Goal: Use online tool/utility: Utilize a website feature to perform a specific function

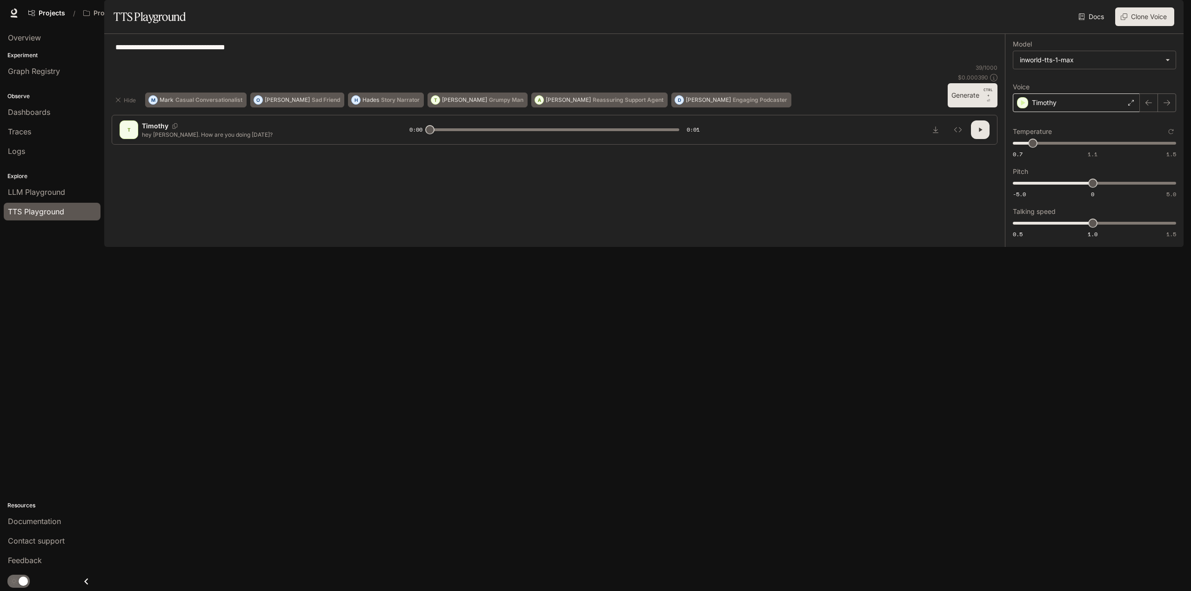
click at [1077, 112] on div "Timothy" at bounding box center [1075, 102] width 127 height 19
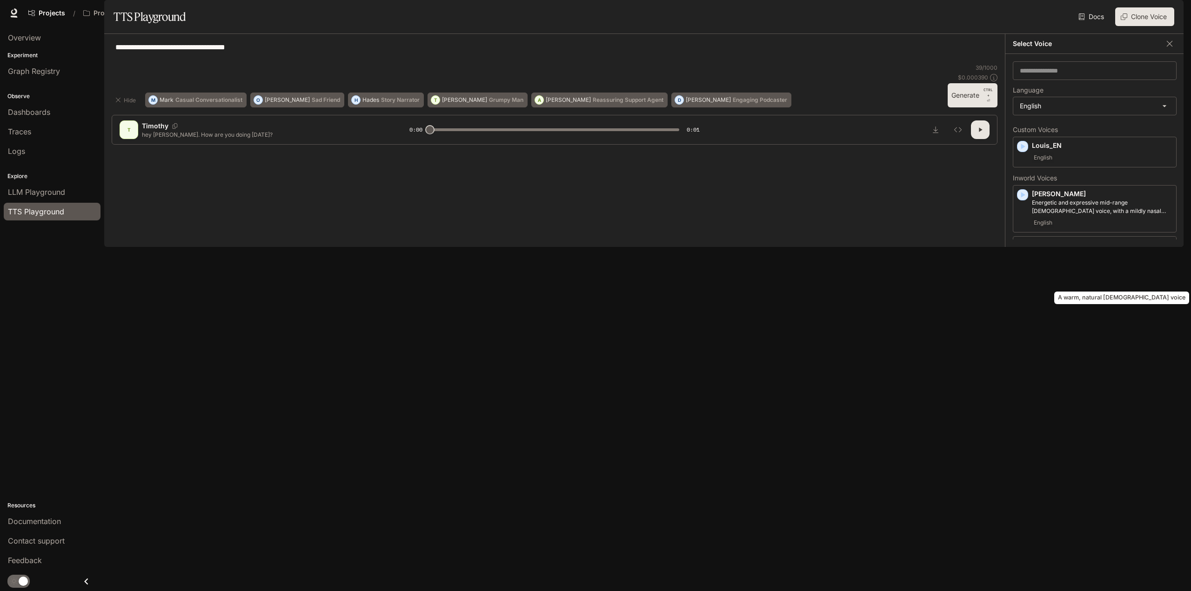
click at [1057, 284] on body "**********" at bounding box center [595, 295] width 1191 height 591
click at [398, 64] on div "**********" at bounding box center [555, 52] width 886 height 22
click at [297, 63] on textarea "**********" at bounding box center [554, 52] width 878 height 21
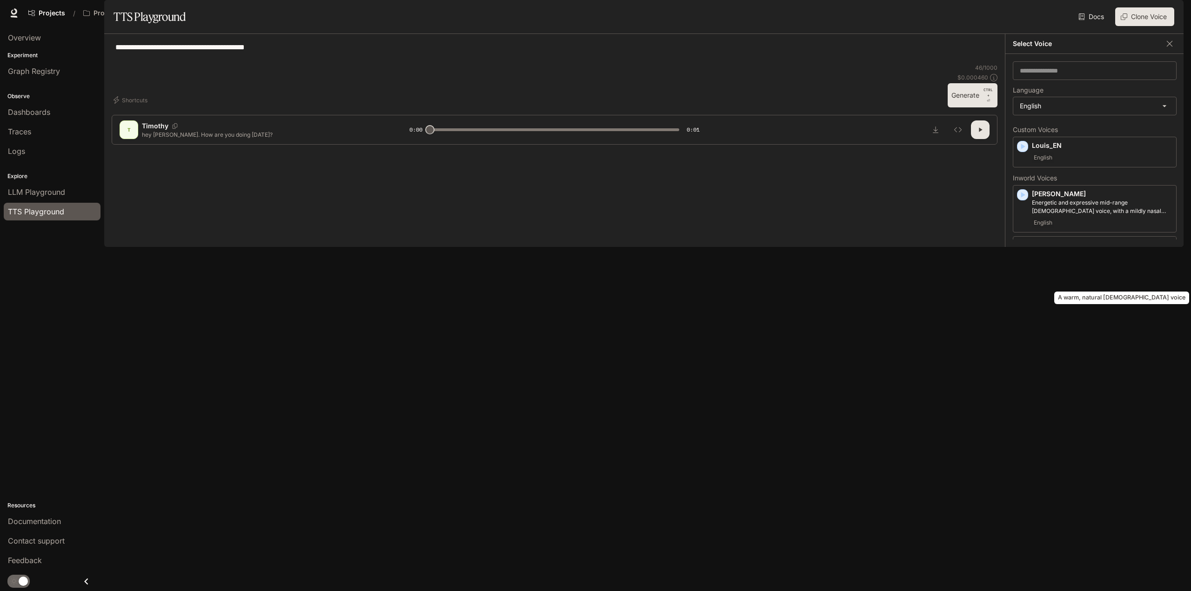
type textarea "**********"
click at [1073, 258] on p "A warm, natural [DEMOGRAPHIC_DATA] voice" at bounding box center [1102, 254] width 140 height 8
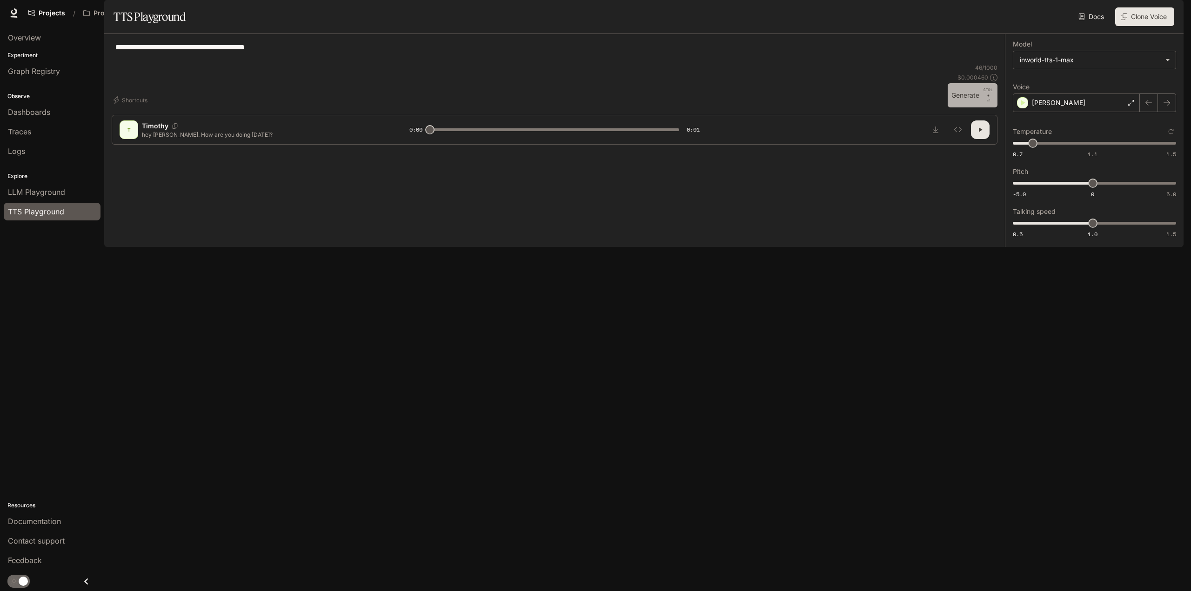
click at [971, 107] on button "Generate CTRL + ⏎" at bounding box center [972, 95] width 50 height 24
click at [1084, 112] on div "[PERSON_NAME]" at bounding box center [1075, 102] width 127 height 19
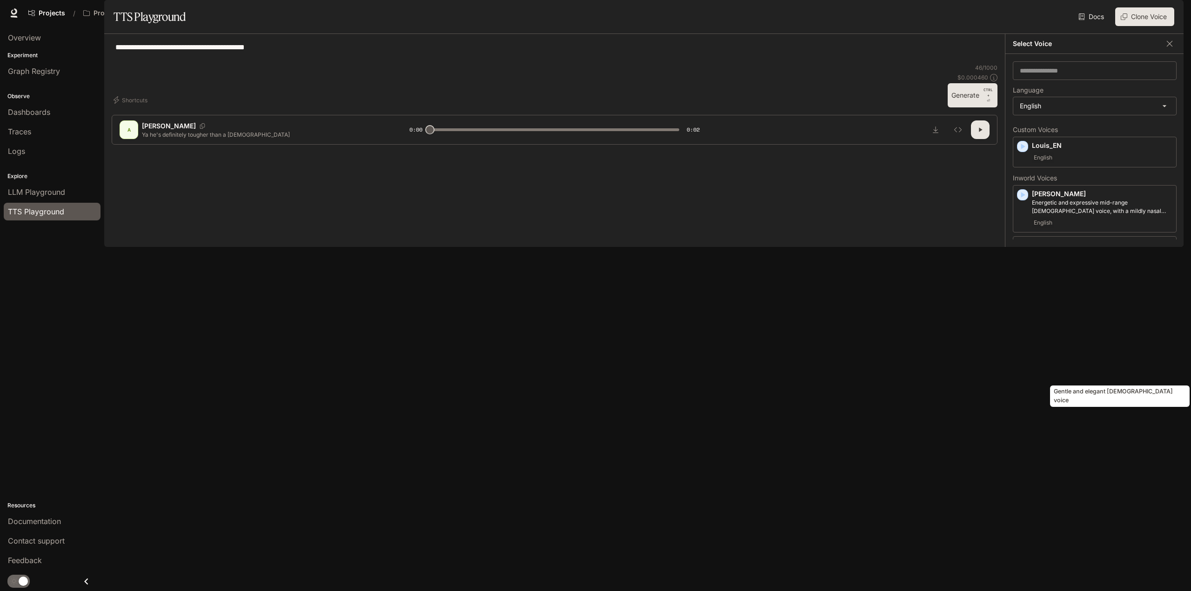
click at [1066, 352] on p "Gentle and elegant [DEMOGRAPHIC_DATA] voice" at bounding box center [1102, 348] width 140 height 8
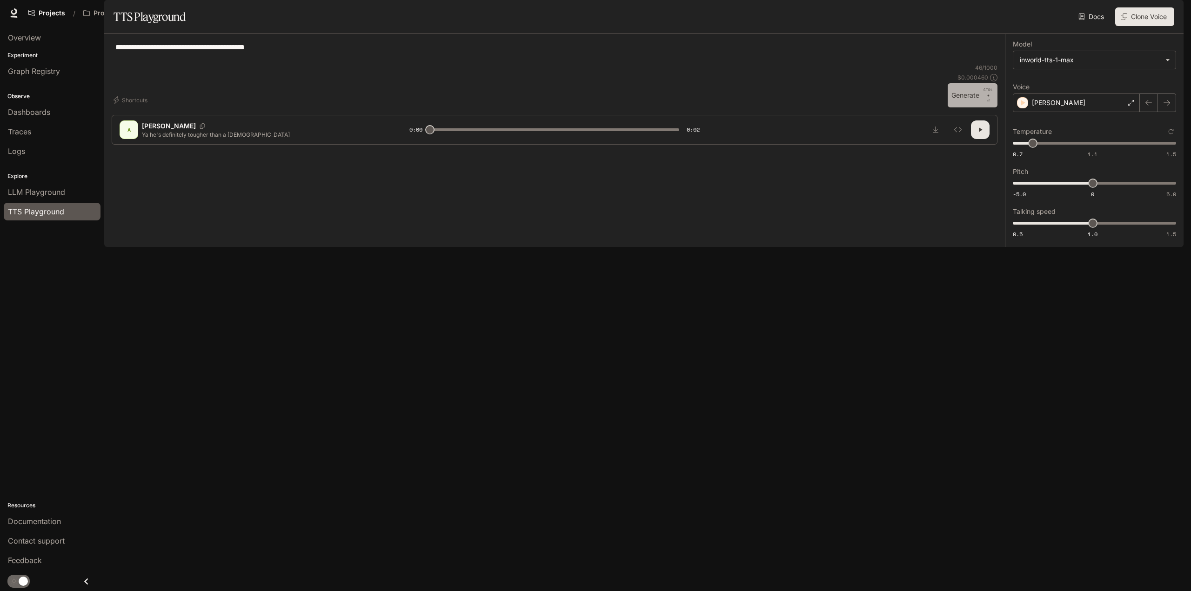
click at [964, 107] on button "Generate CTRL + ⏎" at bounding box center [972, 95] width 50 height 24
click at [979, 133] on icon "button" at bounding box center [979, 129] width 7 height 7
click at [979, 132] on icon "button" at bounding box center [980, 130] width 4 height 4
click at [1066, 112] on div "[PERSON_NAME]" at bounding box center [1075, 102] width 127 height 19
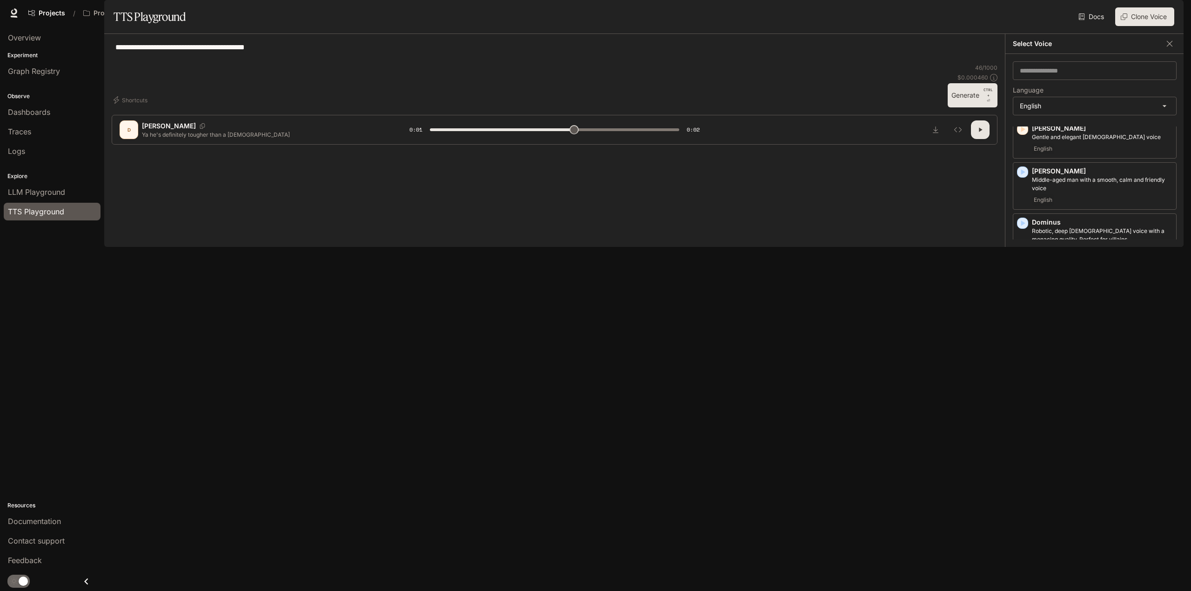
scroll to position [233, 0]
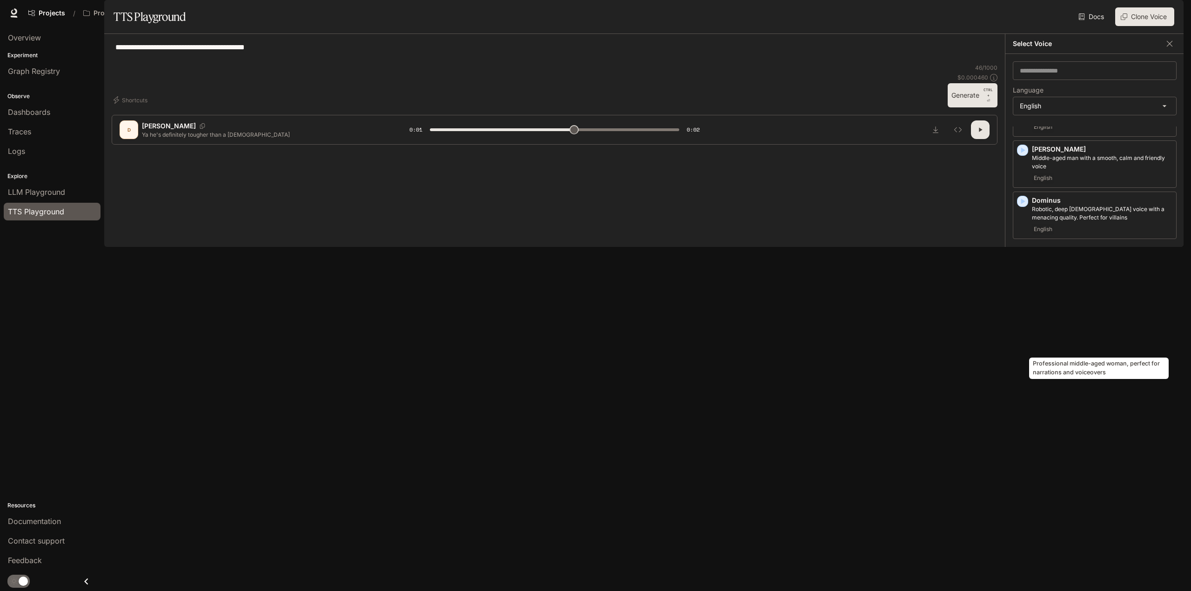
click at [1067, 324] on p "Professional middle-aged woman, perfect for narrations and voiceovers" at bounding box center [1102, 315] width 140 height 17
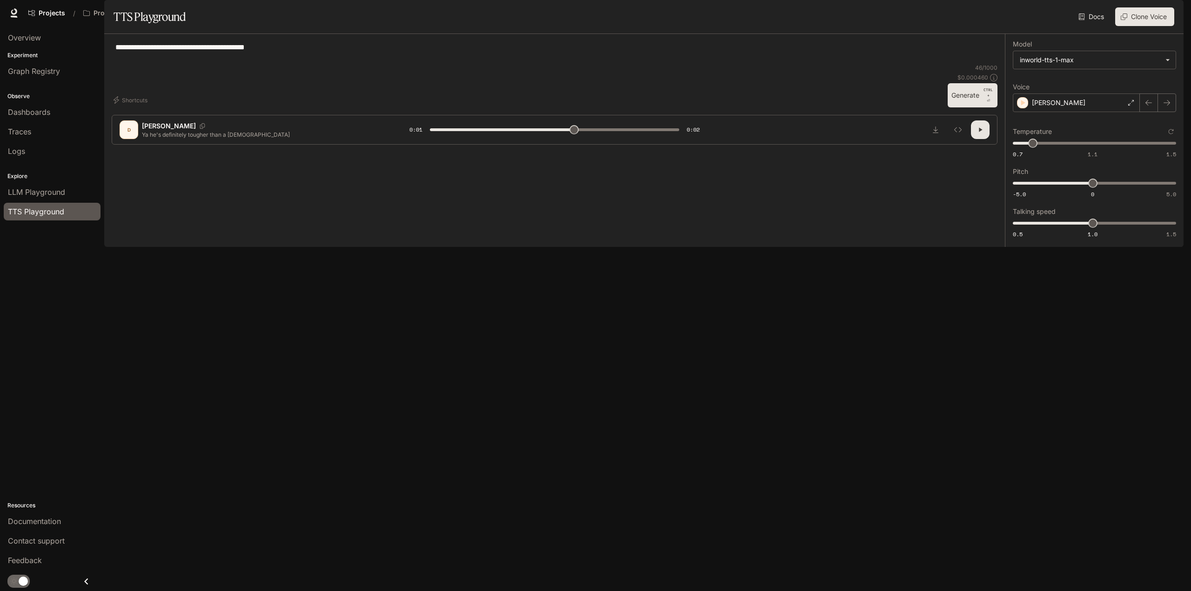
click at [979, 133] on icon "button" at bounding box center [979, 129] width 7 height 7
click at [972, 107] on button "Generate CTRL + ⏎" at bounding box center [972, 95] width 50 height 24
click at [977, 139] on button "button" at bounding box center [980, 129] width 19 height 19
click at [1081, 112] on div "[PERSON_NAME]" at bounding box center [1075, 102] width 127 height 19
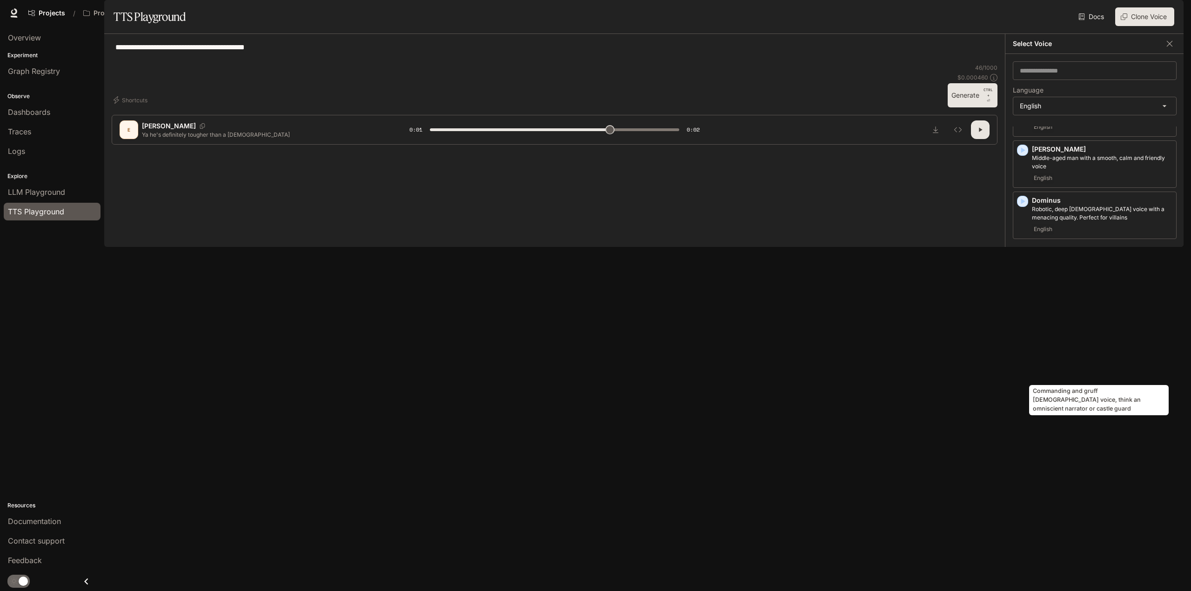
scroll to position [279, 0]
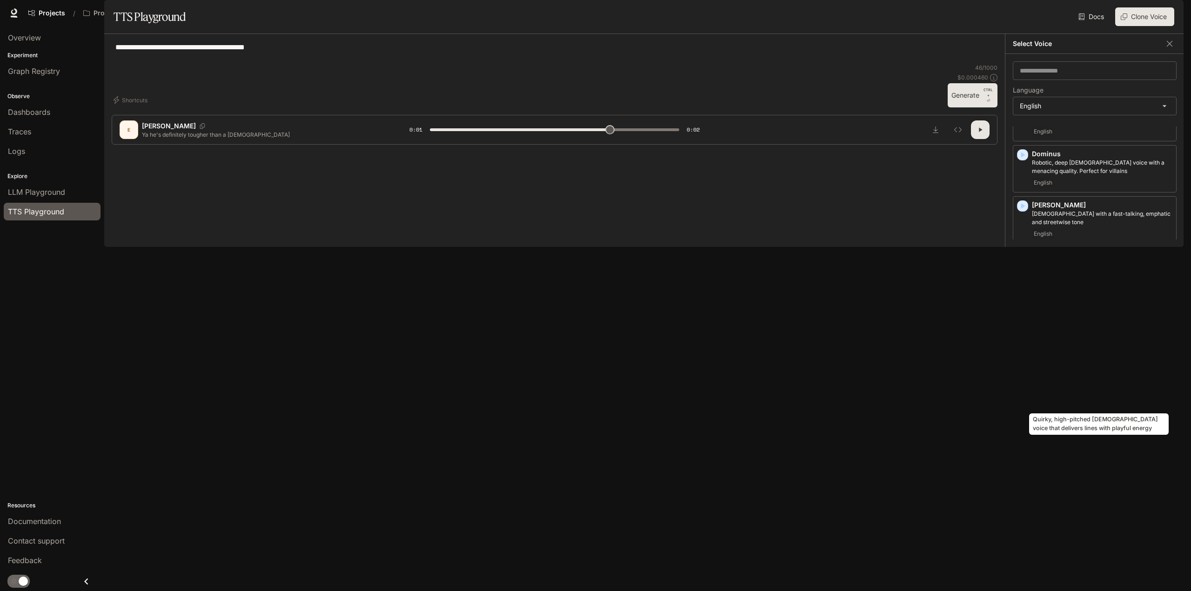
click at [1049, 380] on p "Quirky, high-pitched [DEMOGRAPHIC_DATA] voice that delivers lines with playful …" at bounding box center [1102, 371] width 140 height 17
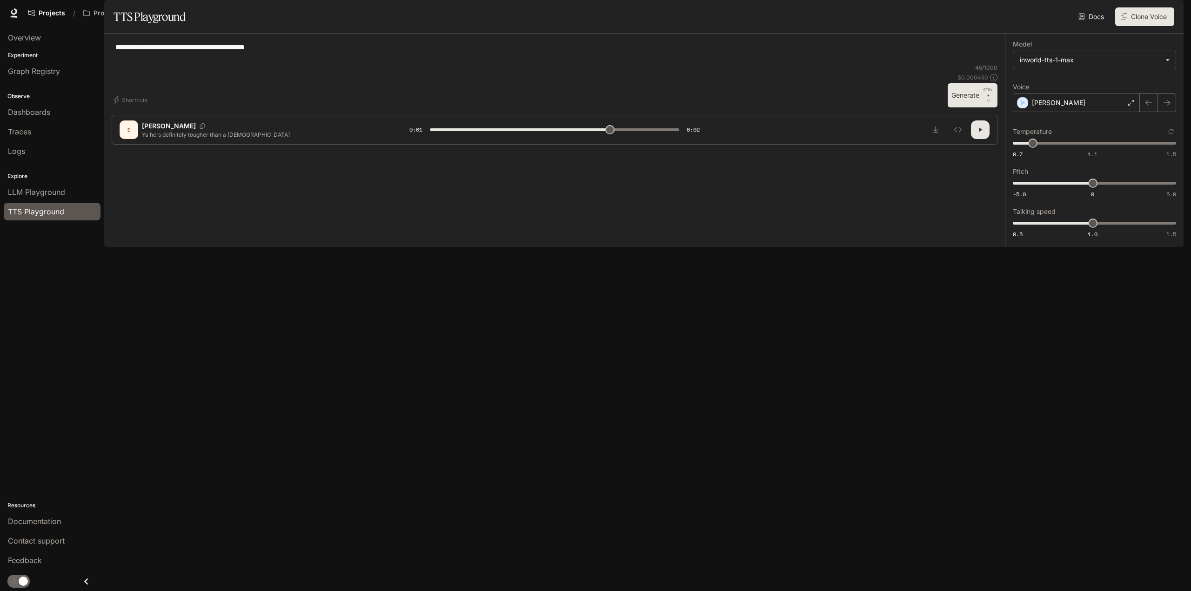
click at [976, 107] on button "Generate CTRL + ⏎" at bounding box center [972, 95] width 50 height 24
click at [981, 132] on icon "button" at bounding box center [980, 130] width 4 height 4
click at [1067, 112] on div "[PERSON_NAME]" at bounding box center [1075, 102] width 127 height 19
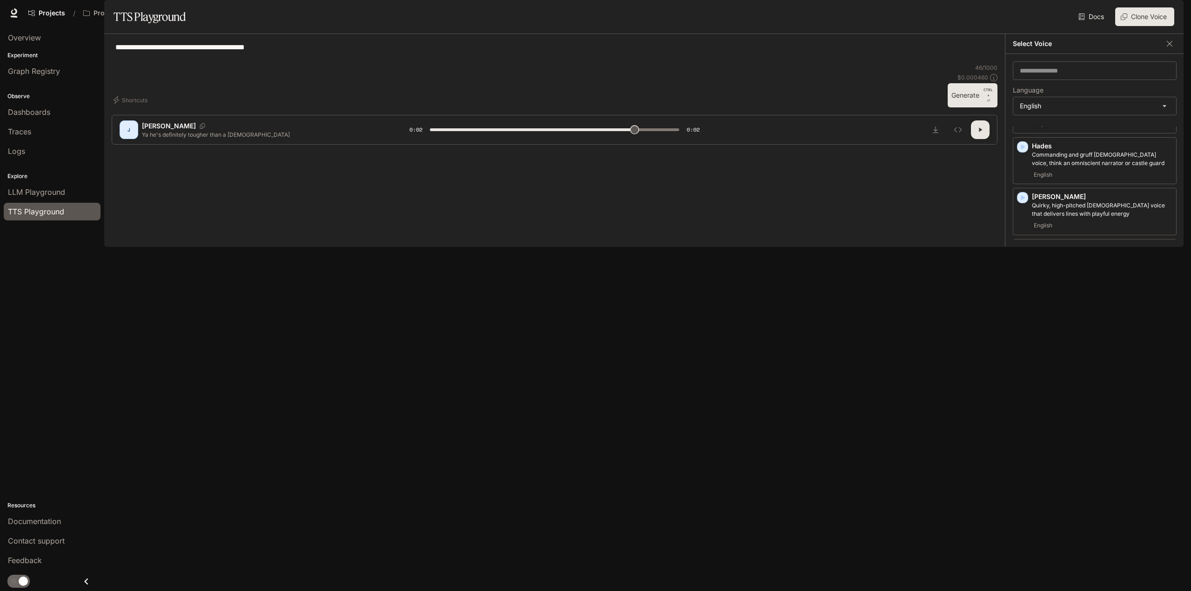
scroll to position [465, 0]
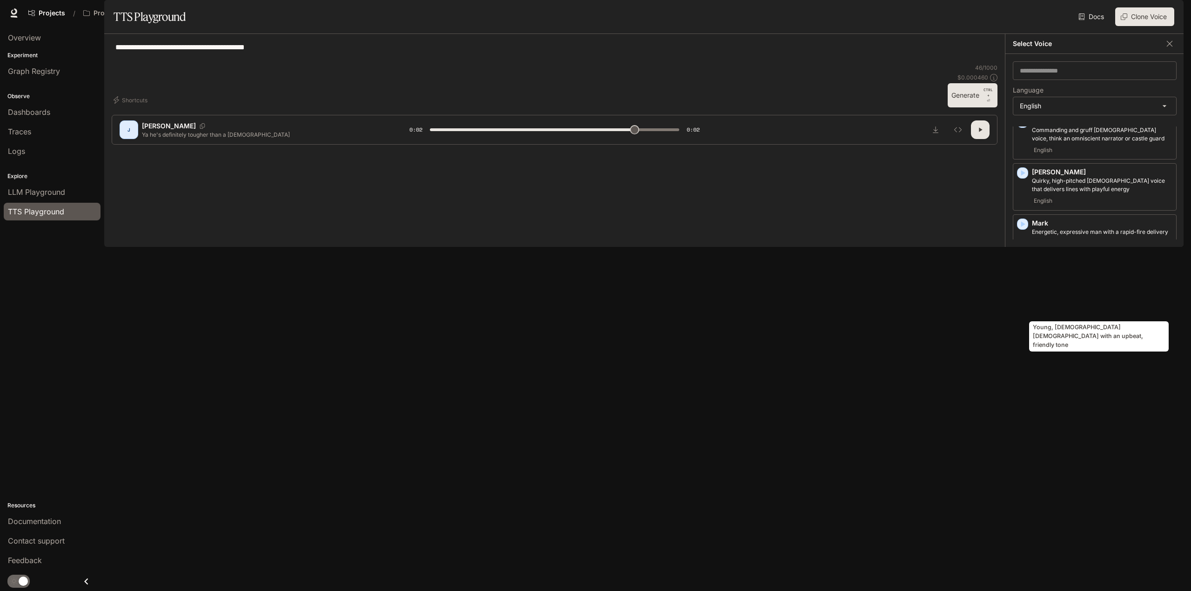
click at [1067, 287] on p "Young, [DEMOGRAPHIC_DATA] [DEMOGRAPHIC_DATA] with an upbeat, friendly tone" at bounding box center [1102, 279] width 140 height 17
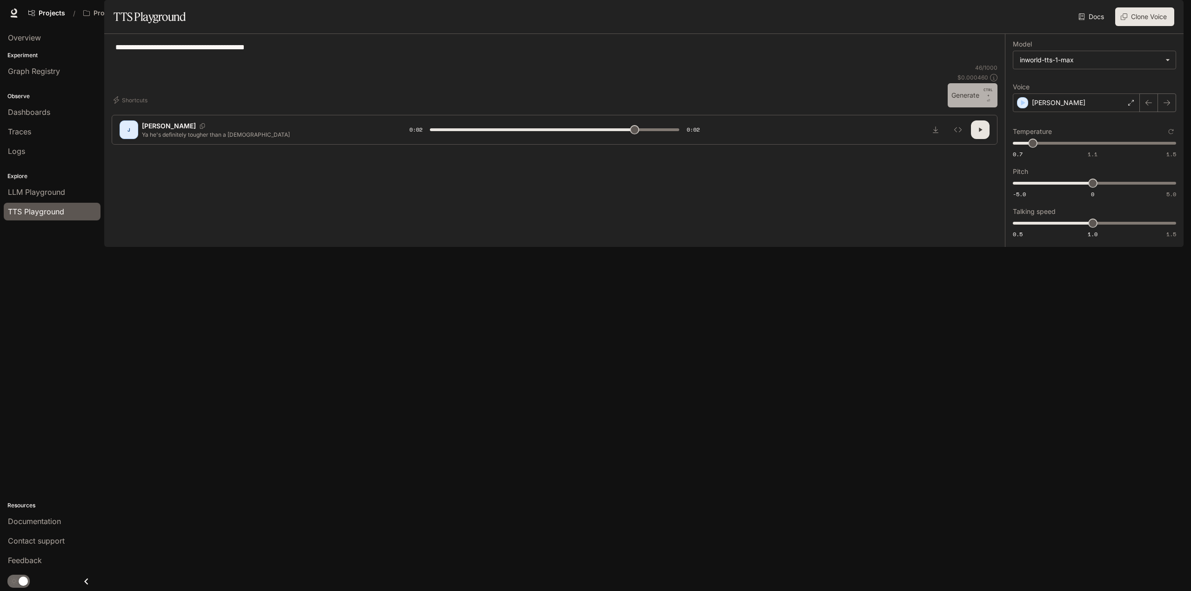
click at [973, 107] on button "Generate CTRL + ⏎" at bounding box center [972, 95] width 50 height 24
click at [980, 132] on icon "button" at bounding box center [980, 130] width 3 height 4
click at [1071, 112] on div "[PERSON_NAME]" at bounding box center [1075, 102] width 127 height 19
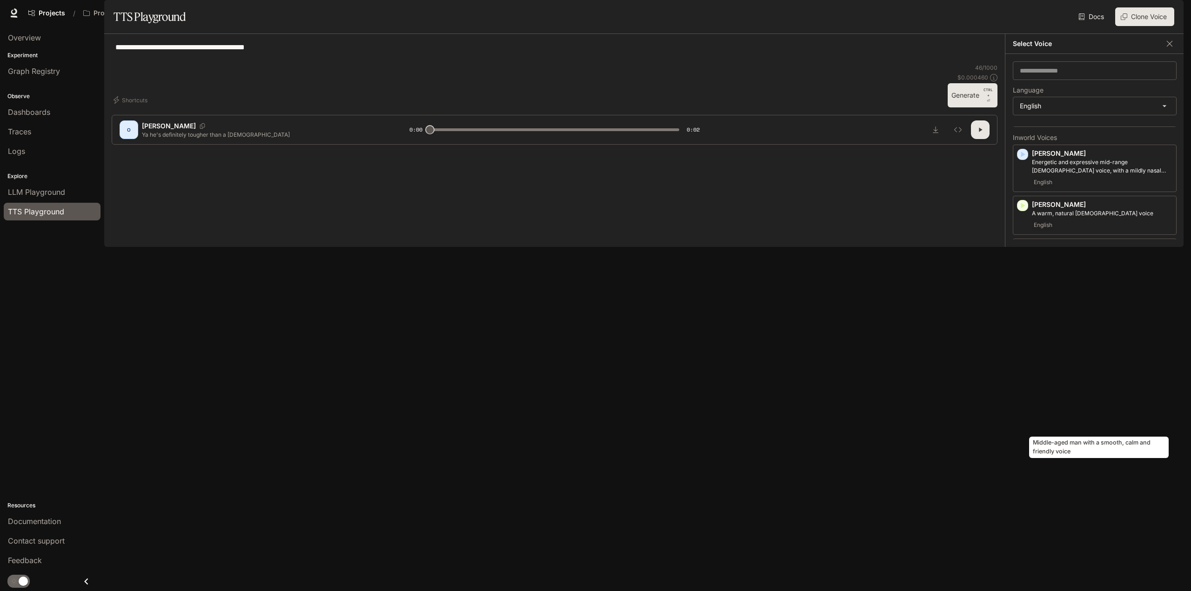
scroll to position [0, 0]
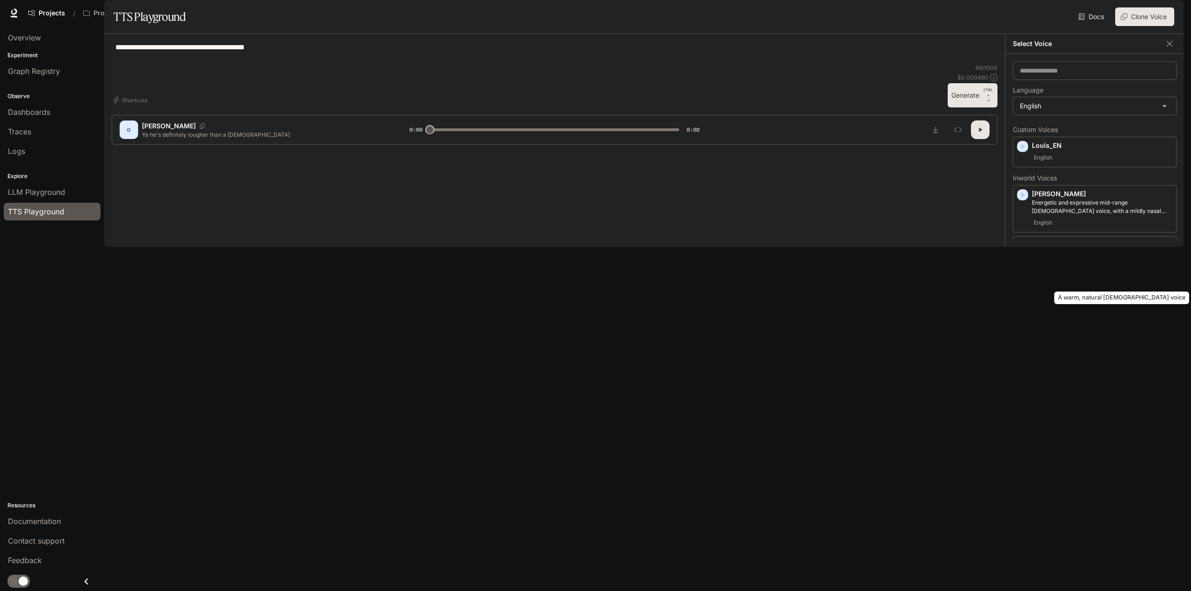
click at [1072, 285] on div "A warm, natural [DEMOGRAPHIC_DATA] voice" at bounding box center [1121, 295] width 137 height 20
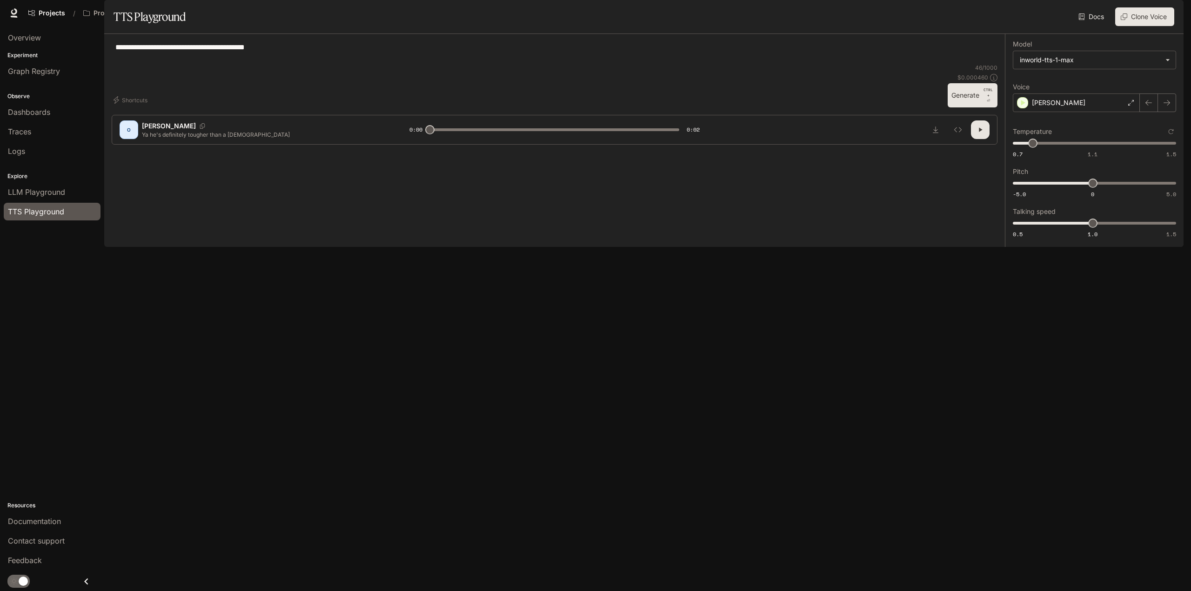
click at [960, 107] on button "Generate CTRL + ⏎" at bounding box center [972, 95] width 50 height 24
click at [1065, 112] on div "[PERSON_NAME]" at bounding box center [1075, 102] width 127 height 19
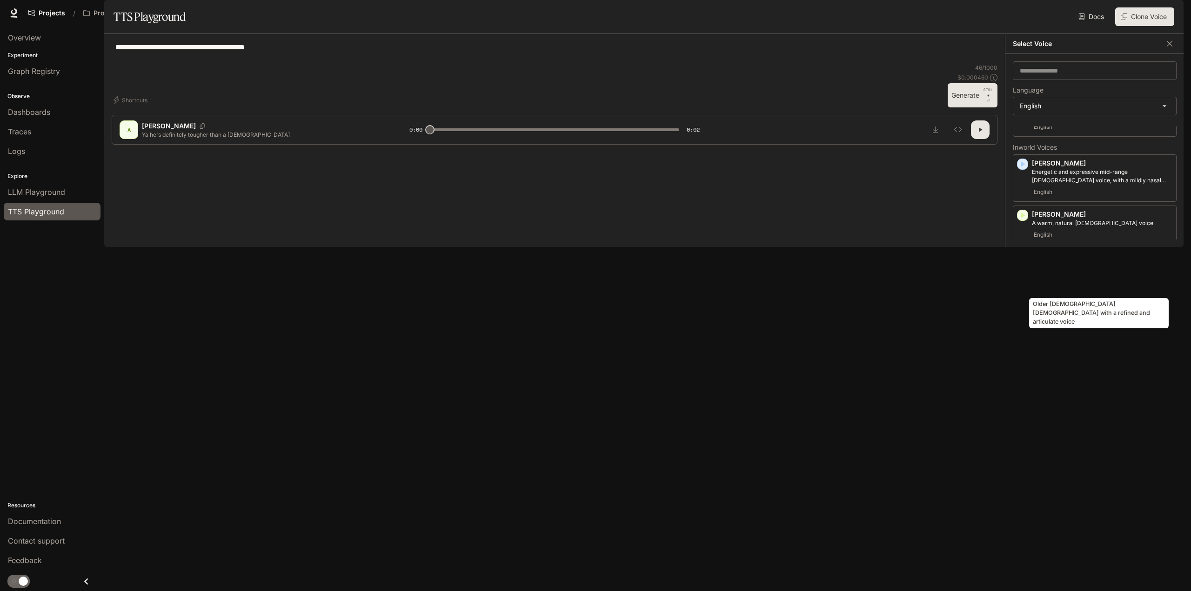
scroll to position [47, 0]
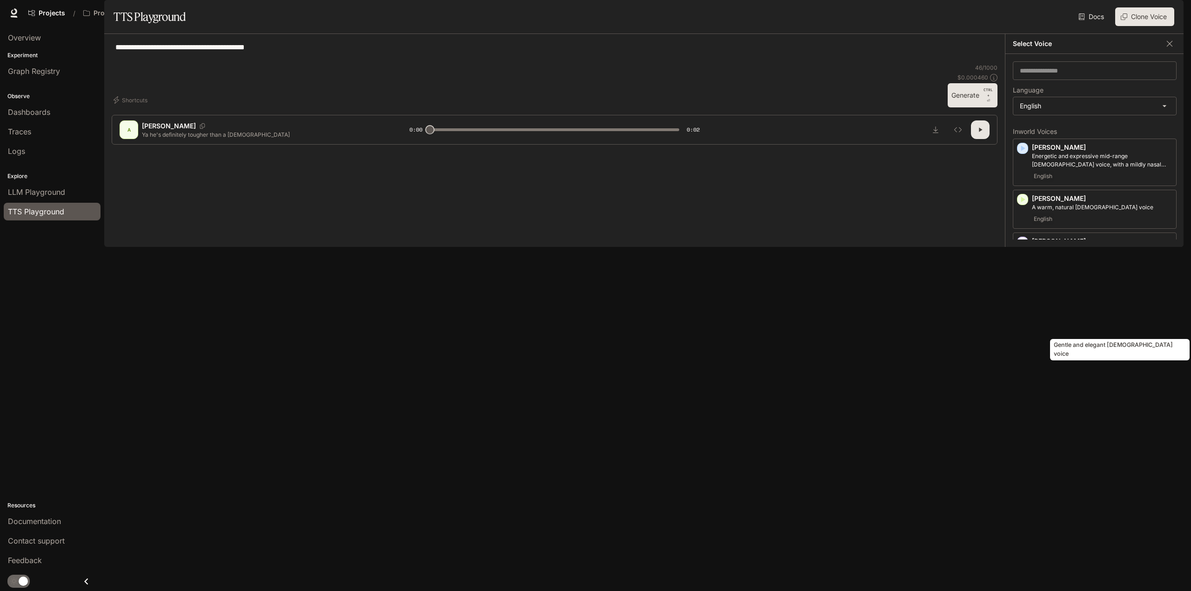
click at [1066, 336] on div "Gentle and elegant [DEMOGRAPHIC_DATA] voice" at bounding box center [1119, 347] width 141 height 29
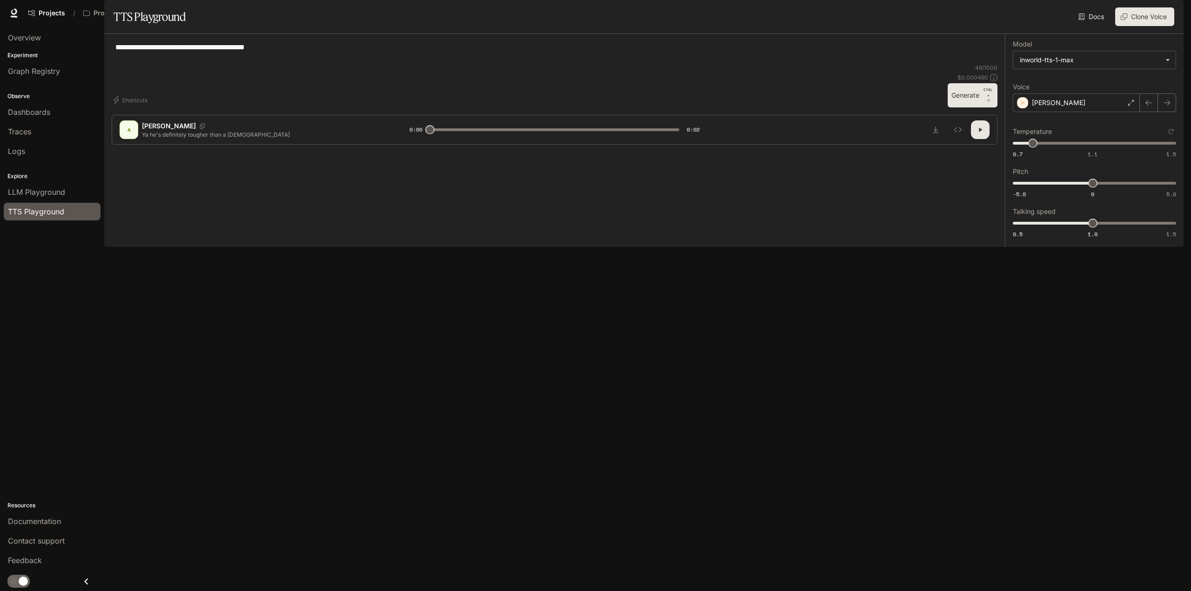
click at [974, 107] on button "Generate CTRL + ⏎" at bounding box center [972, 95] width 50 height 24
click at [1045, 107] on p "[PERSON_NAME]" at bounding box center [1058, 102] width 53 height 9
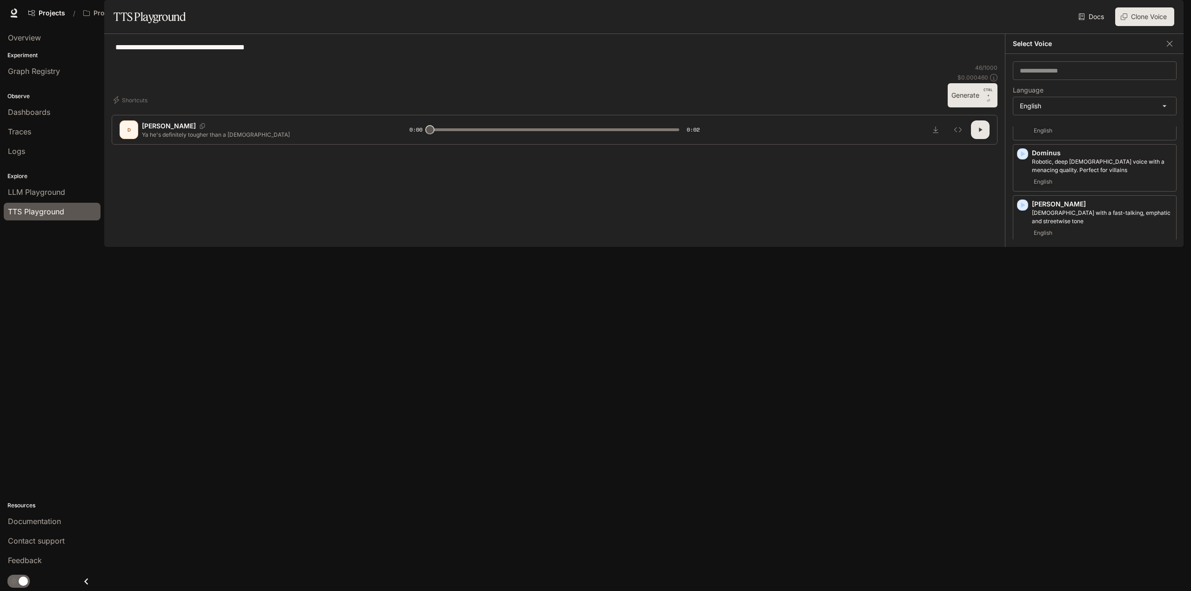
scroll to position [284, 0]
click at [1064, 221] on p "[DEMOGRAPHIC_DATA] with a fast-talking, emphatic and streetwise tone" at bounding box center [1102, 213] width 140 height 17
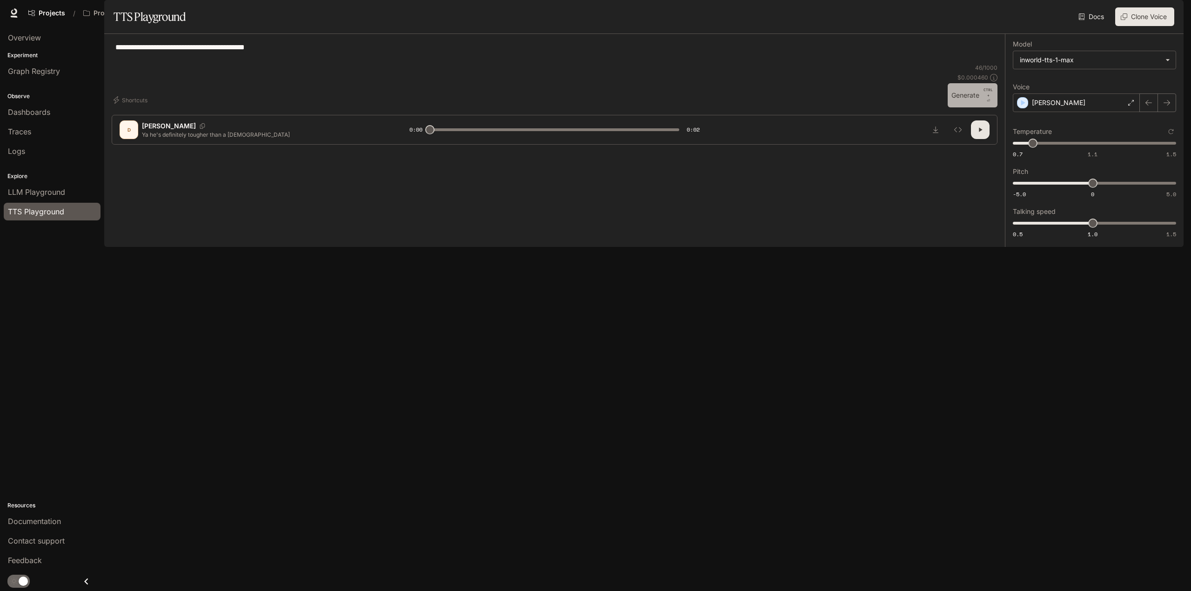
click at [965, 107] on button "Generate CTRL + ⏎" at bounding box center [972, 95] width 50 height 24
click at [1112, 112] on div "[PERSON_NAME]" at bounding box center [1075, 102] width 127 height 19
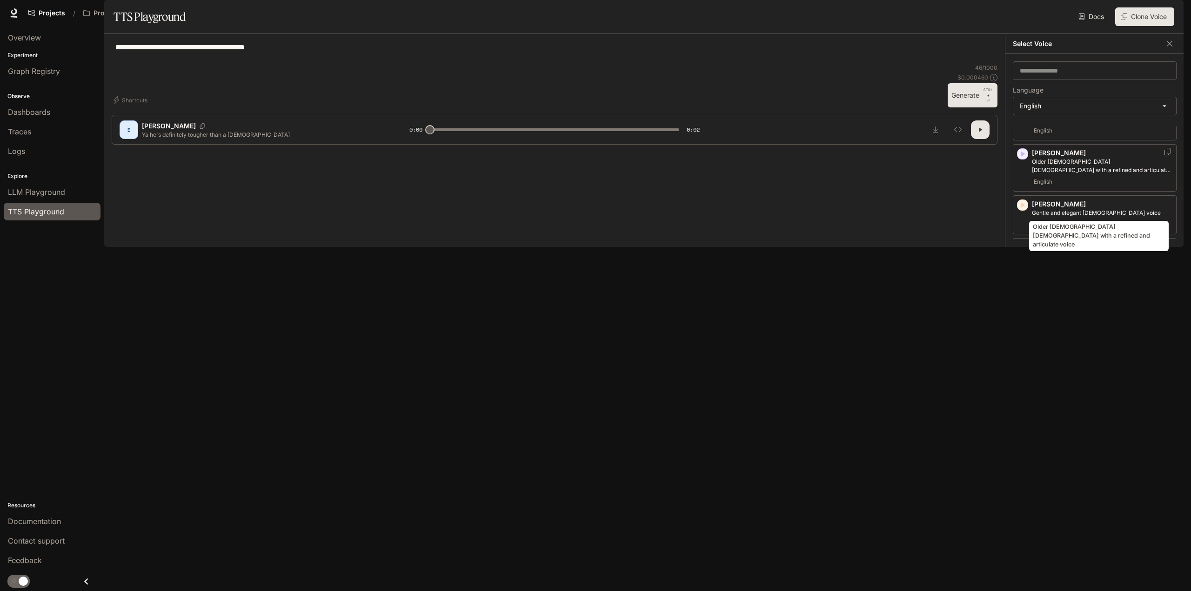
scroll to position [186, 0]
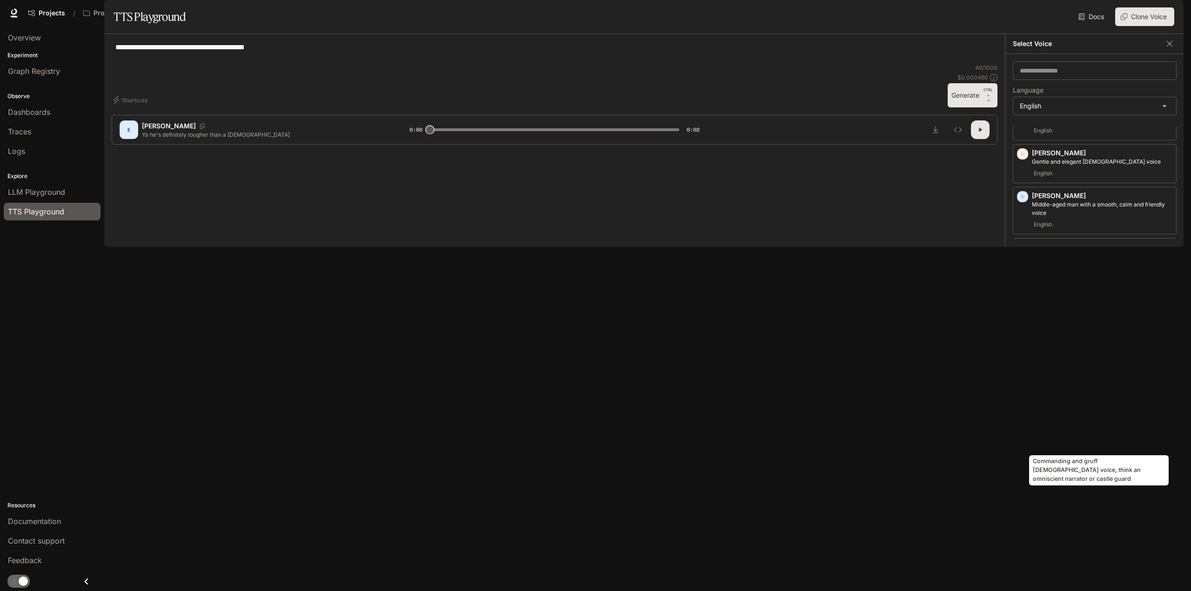
click at [1087, 422] on p "Commanding and gruff [DEMOGRAPHIC_DATA] voice, think an omniscient narrator or …" at bounding box center [1102, 413] width 140 height 17
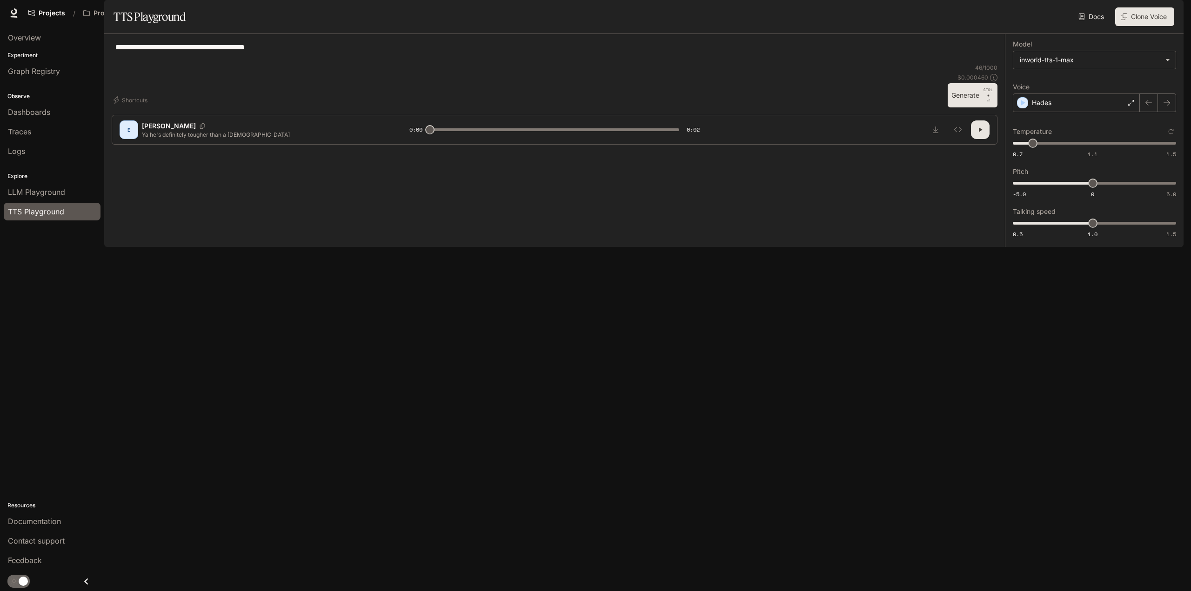
click at [967, 107] on button "Generate CTRL + ⏎" at bounding box center [972, 95] width 50 height 24
click at [1053, 112] on div "Hades" at bounding box center [1075, 102] width 127 height 19
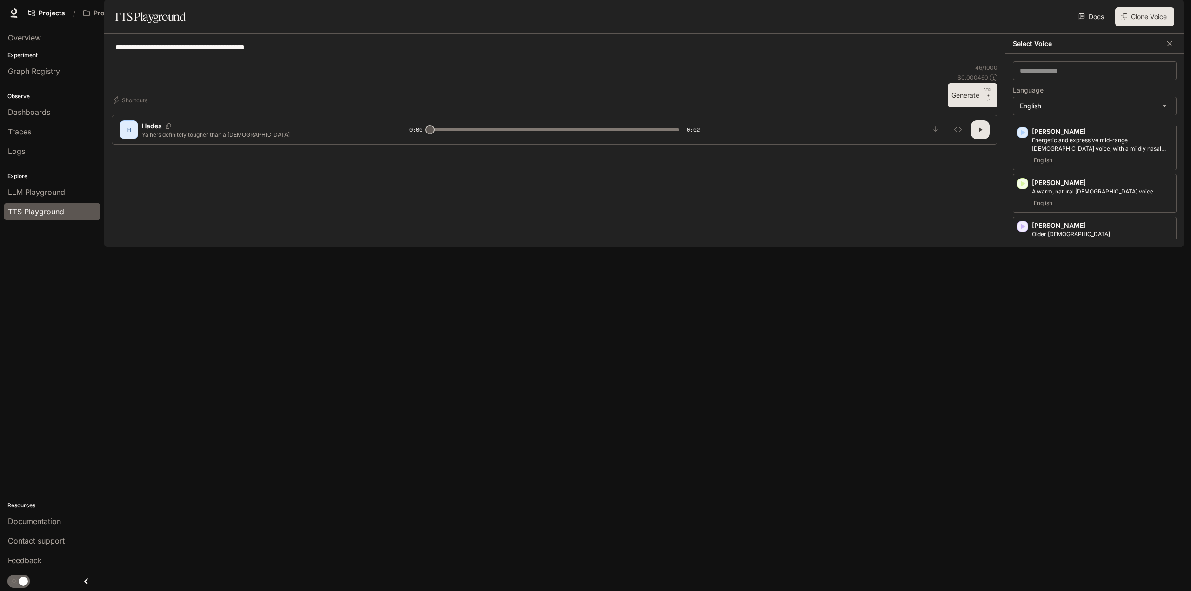
scroll to position [47, 0]
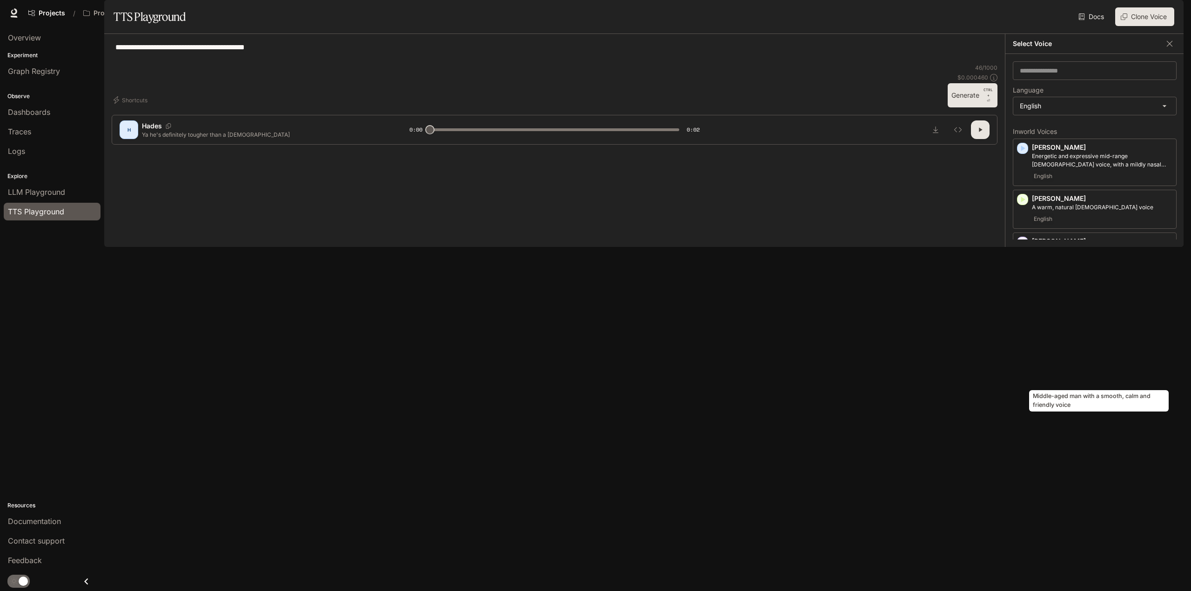
click at [1081, 357] on p "Middle-aged man with a smooth, calm and friendly voice" at bounding box center [1102, 348] width 140 height 17
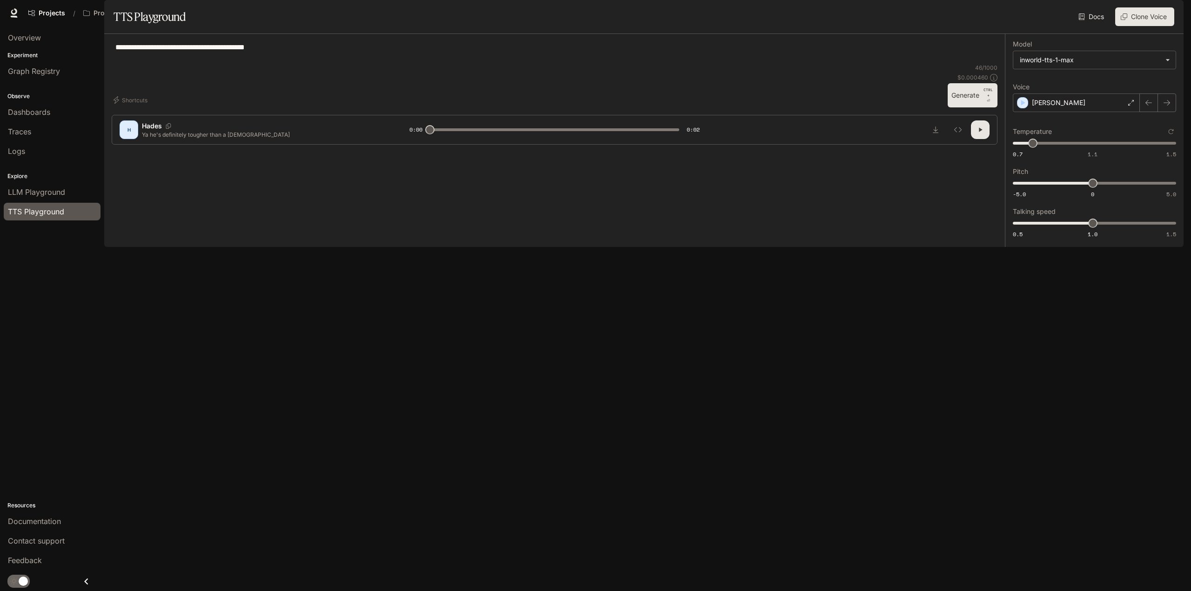
click at [965, 107] on button "Generate CTRL + ⏎" at bounding box center [972, 95] width 50 height 24
click at [1083, 112] on div "[PERSON_NAME]" at bounding box center [1075, 102] width 127 height 19
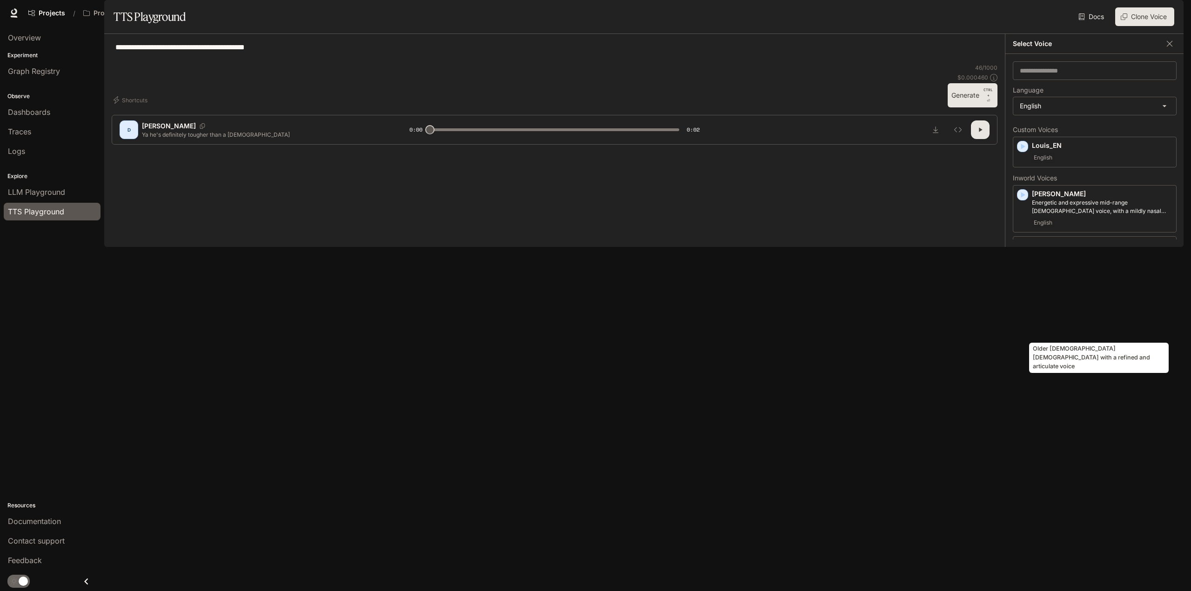
click at [1085, 309] on p "Older [DEMOGRAPHIC_DATA] [DEMOGRAPHIC_DATA] with a refined and articulate voice" at bounding box center [1102, 301] width 140 height 17
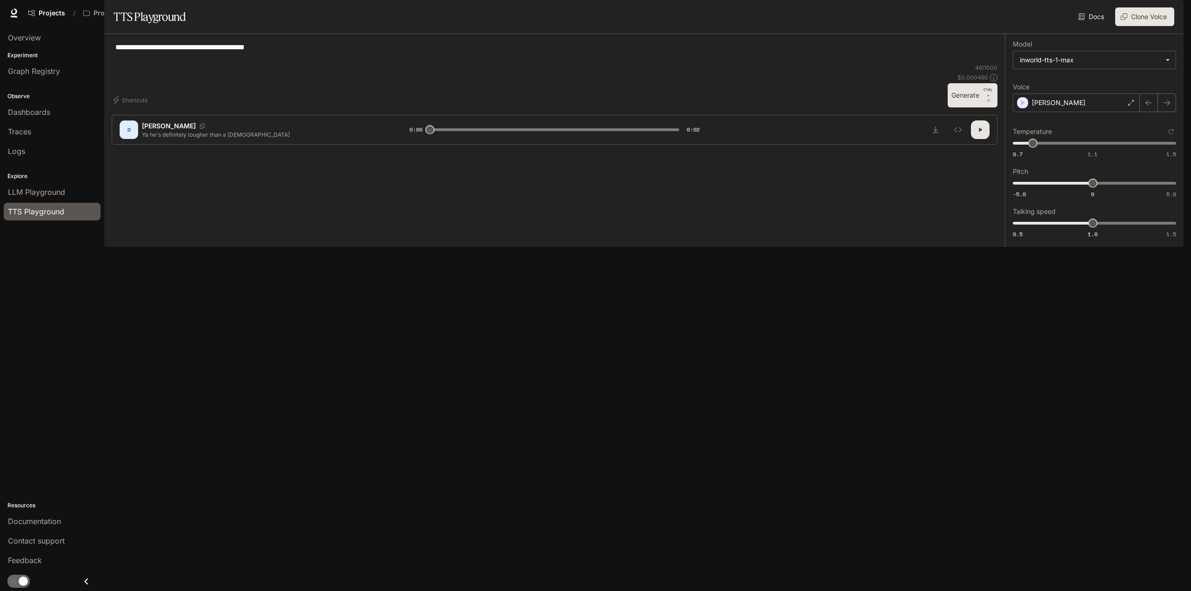
click at [956, 107] on button "Generate CTRL + ⏎" at bounding box center [972, 95] width 50 height 24
click at [1080, 112] on div "[PERSON_NAME]" at bounding box center [1075, 102] width 127 height 19
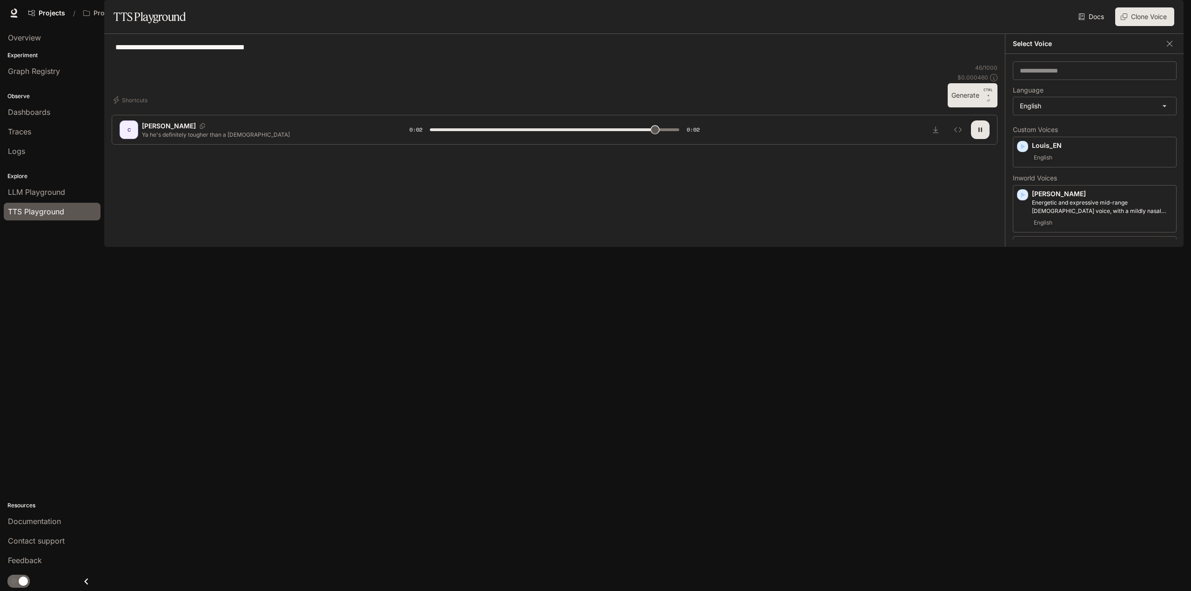
type input "*"
click at [1059, 132] on body "**********" at bounding box center [595, 295] width 1191 height 591
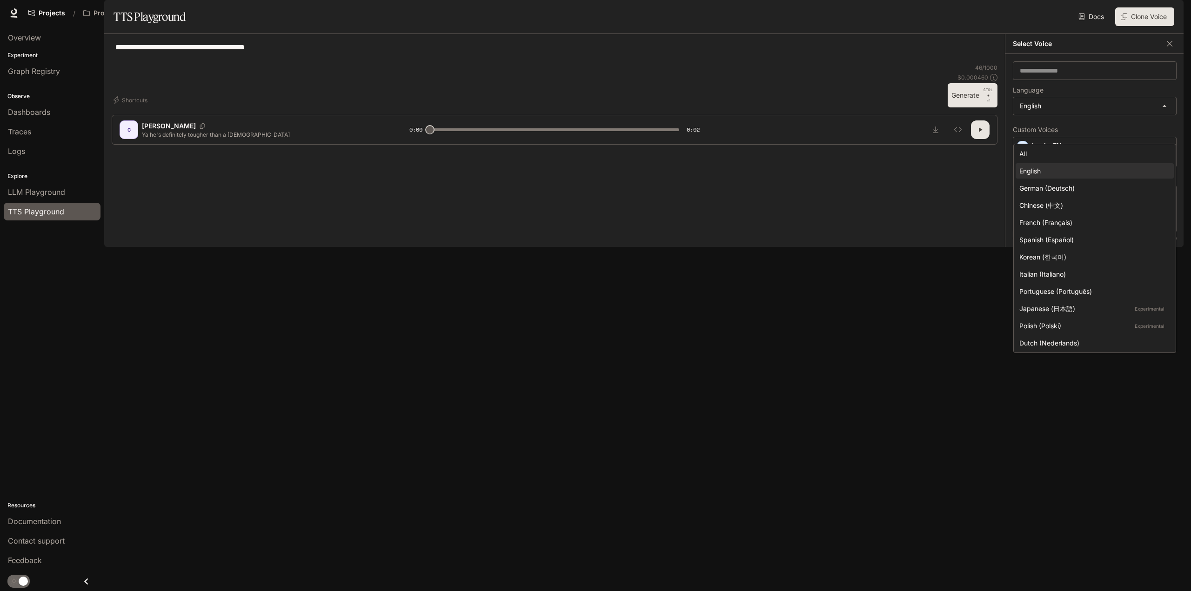
click at [1059, 134] on div at bounding box center [595, 295] width 1191 height 591
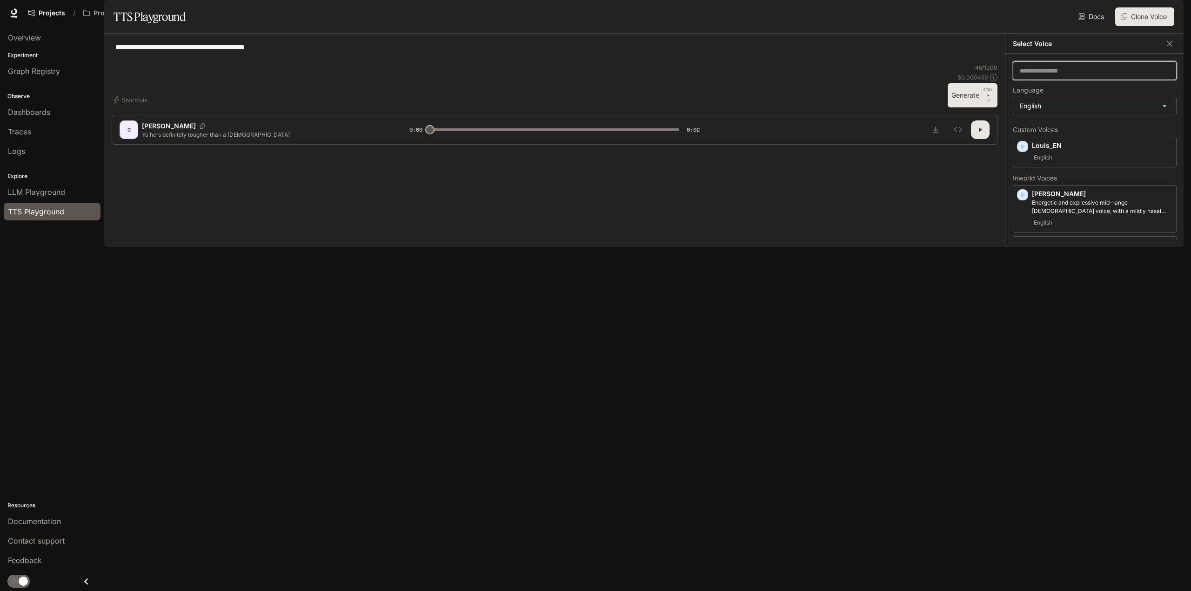
click at [1057, 75] on input "text" at bounding box center [1094, 70] width 163 height 9
type input "***"
drag, startPoint x: 1055, startPoint y: 98, endPoint x: 989, endPoint y: 91, distance: 65.9
click at [989, 91] on div "**********" at bounding box center [643, 140] width 1079 height 213
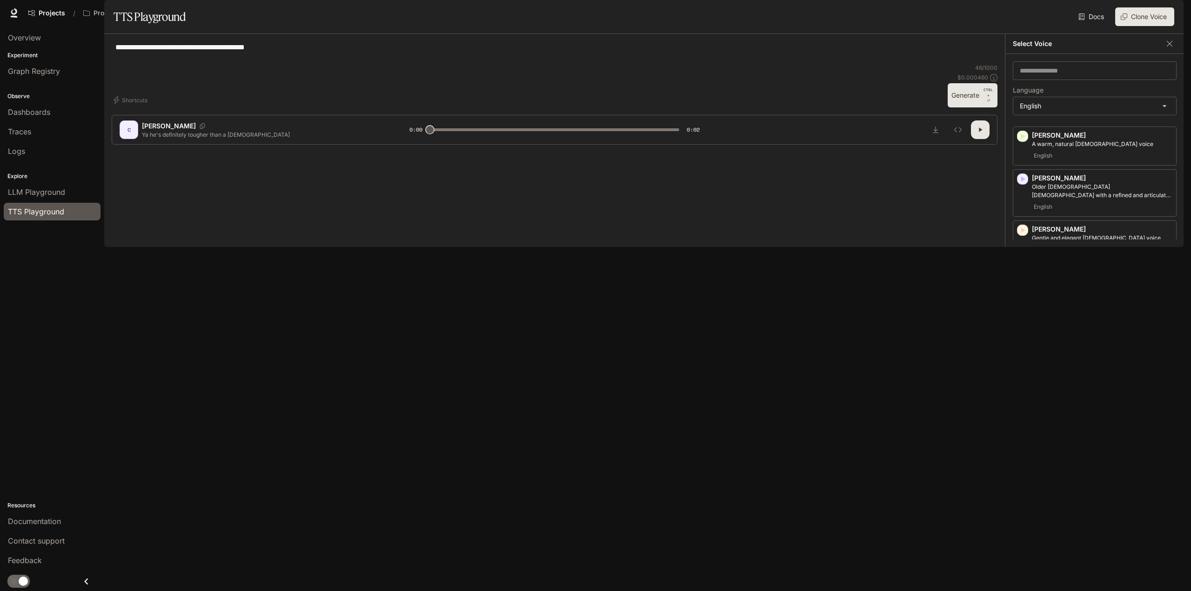
drag, startPoint x: 1172, startPoint y: 313, endPoint x: 1080, endPoint y: 216, distance: 132.9
click at [1080, 200] on p "Older [DEMOGRAPHIC_DATA] [DEMOGRAPHIC_DATA] with a refined and articulate voice" at bounding box center [1102, 191] width 140 height 17
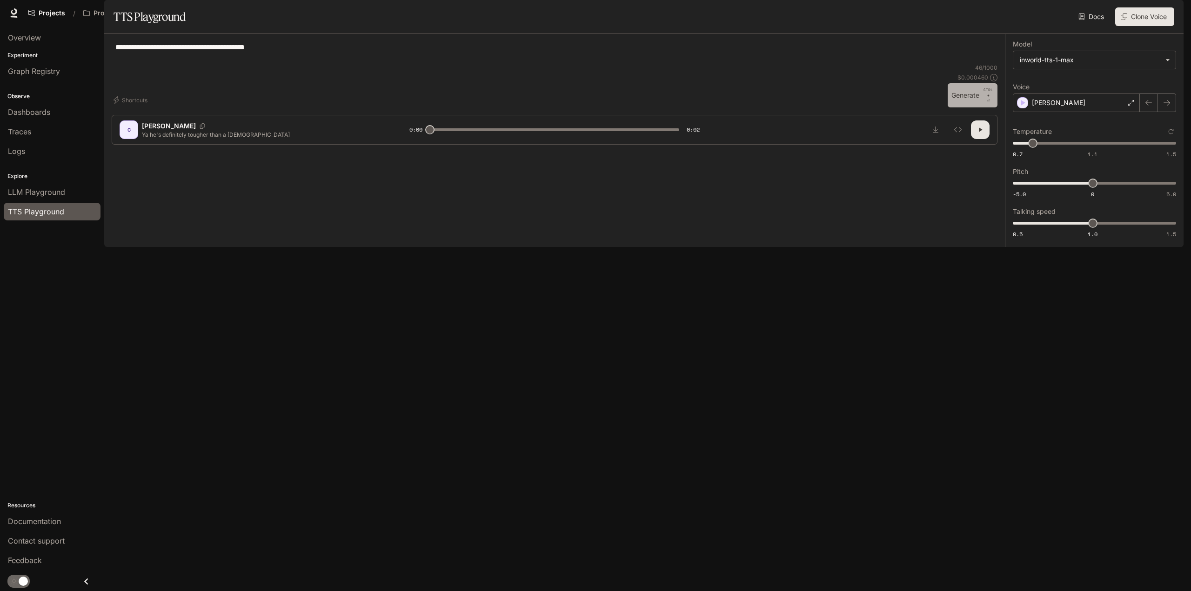
click at [970, 107] on button "Generate CTRL + ⏎" at bounding box center [972, 95] width 50 height 24
click at [1077, 112] on div "[PERSON_NAME]" at bounding box center [1075, 102] width 127 height 19
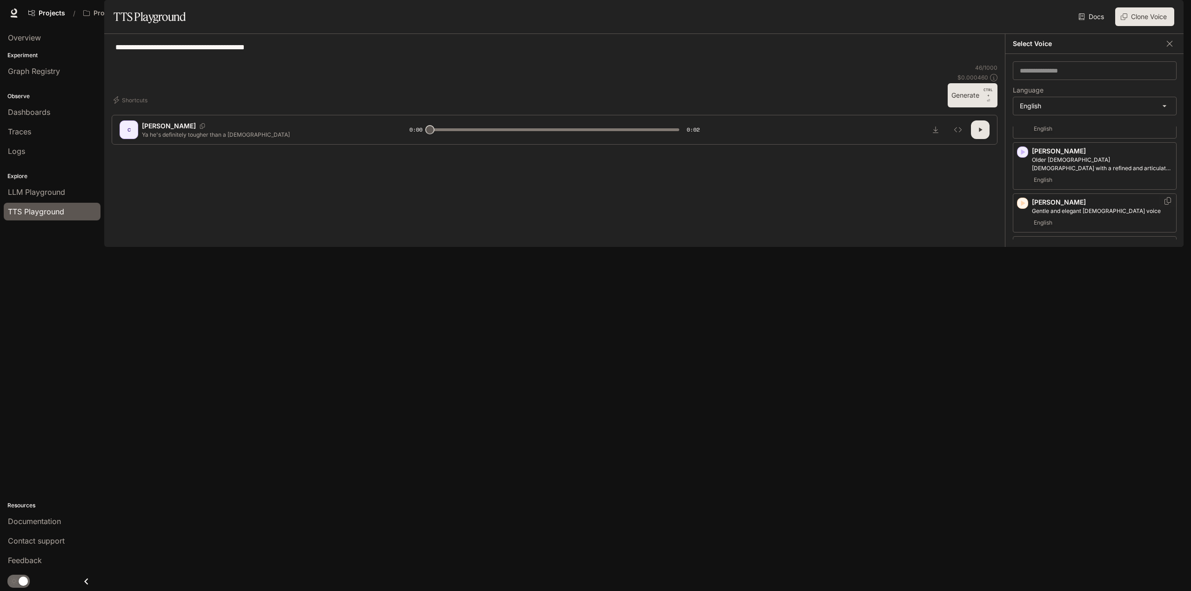
scroll to position [140, 0]
click at [1070, 264] on p "Middle-aged man with a smooth, calm and friendly voice" at bounding box center [1102, 255] width 140 height 17
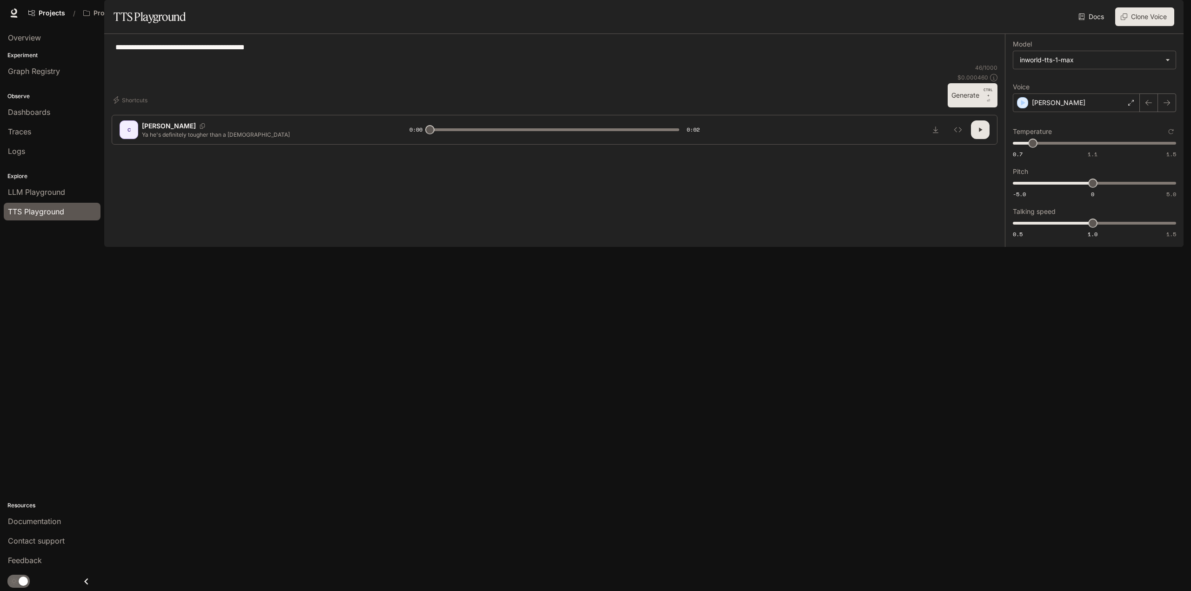
click at [959, 107] on button "Generate CTRL + ⏎" at bounding box center [972, 95] width 50 height 24
click at [1078, 112] on div "[PERSON_NAME]" at bounding box center [1075, 102] width 127 height 19
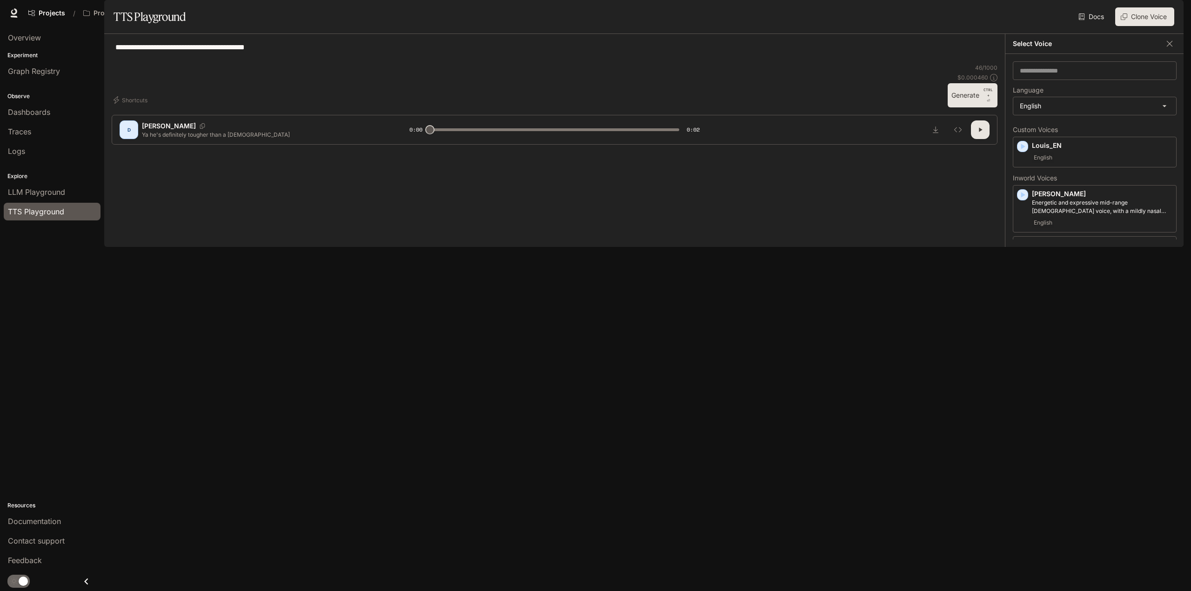
drag, startPoint x: 945, startPoint y: 461, endPoint x: 953, endPoint y: 460, distance: 8.4
click at [945, 64] on div "**********" at bounding box center [555, 52] width 886 height 22
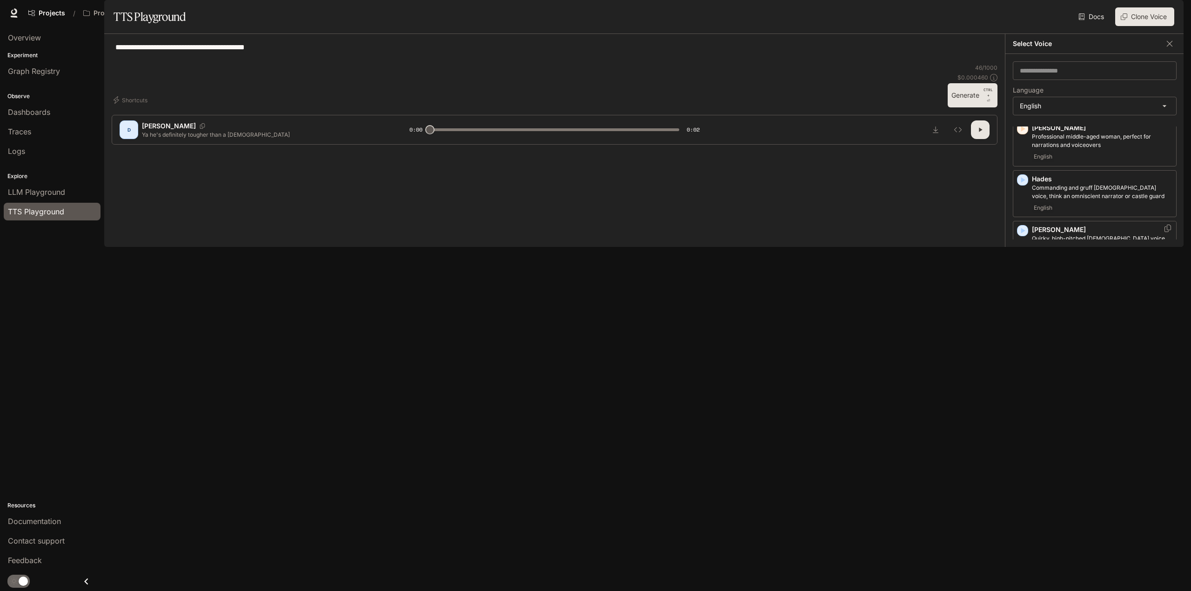
scroll to position [419, 0]
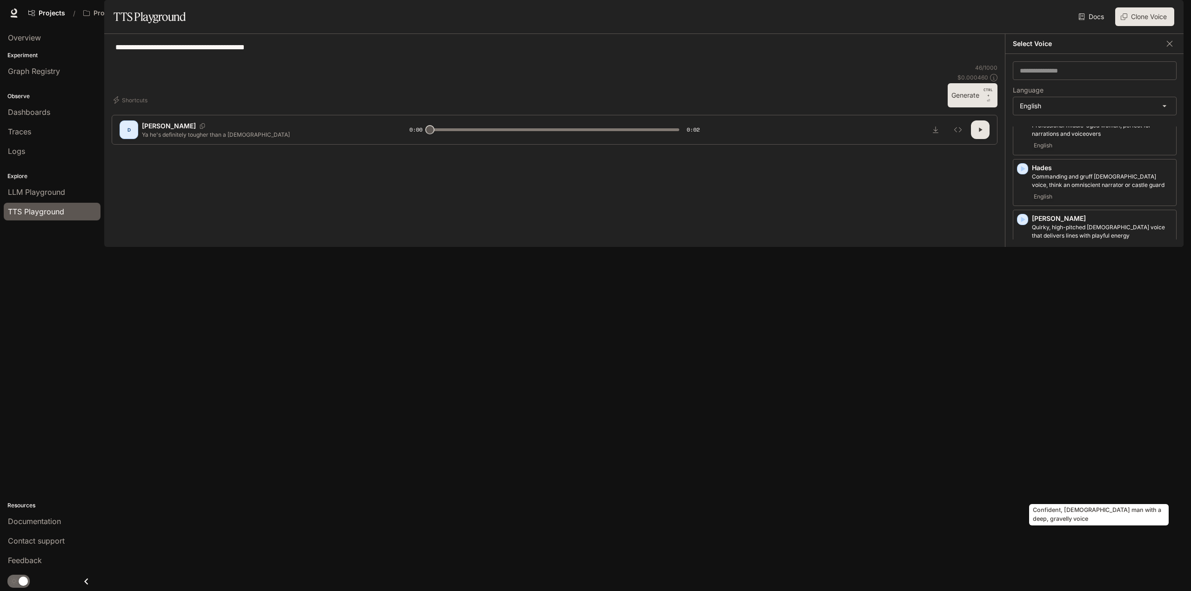
click at [1065, 487] on p "Confident, [DEMOGRAPHIC_DATA] man with a deep, gravelly voice" at bounding box center [1102, 479] width 140 height 17
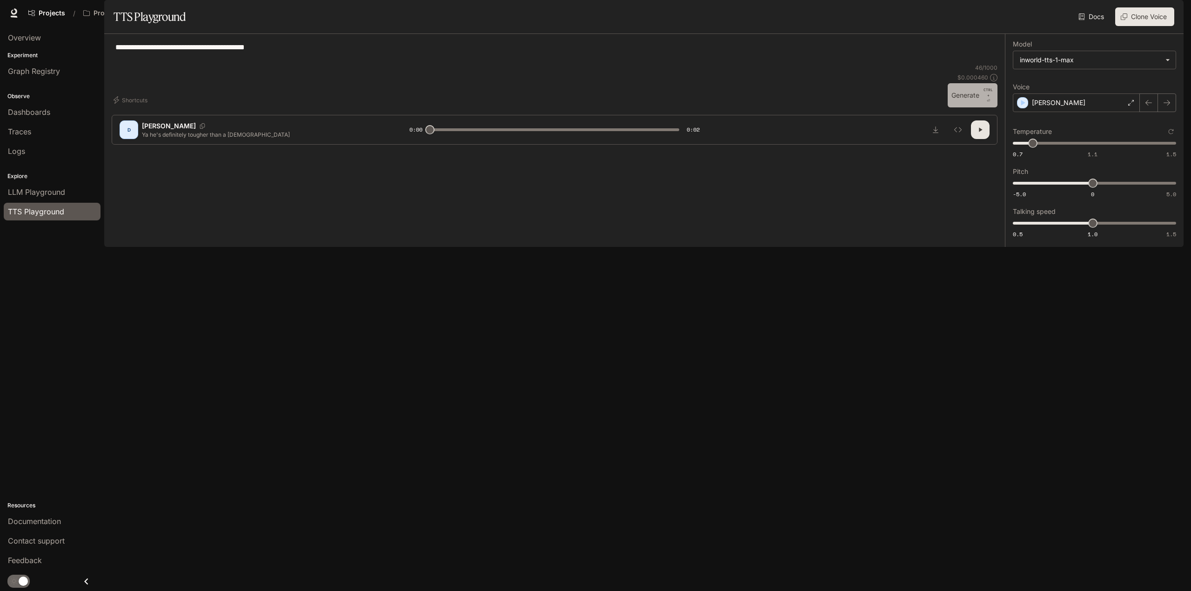
click at [956, 107] on button "Generate CTRL + ⏎" at bounding box center [972, 95] width 50 height 24
click at [1075, 112] on div "[PERSON_NAME]" at bounding box center [1075, 102] width 127 height 19
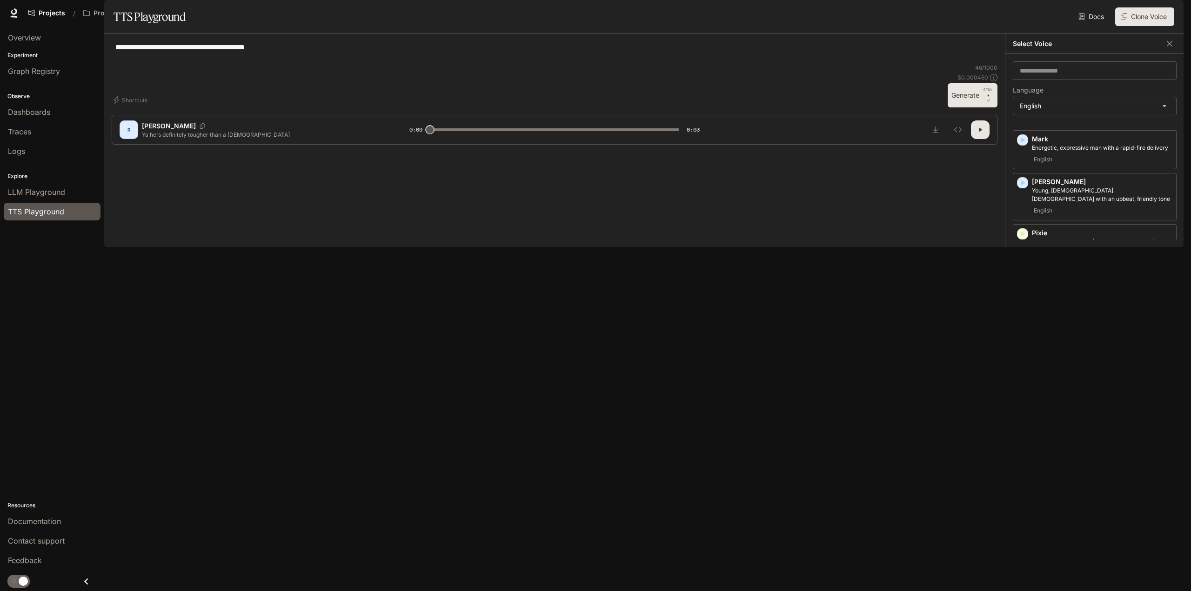
scroll to position [558, 0]
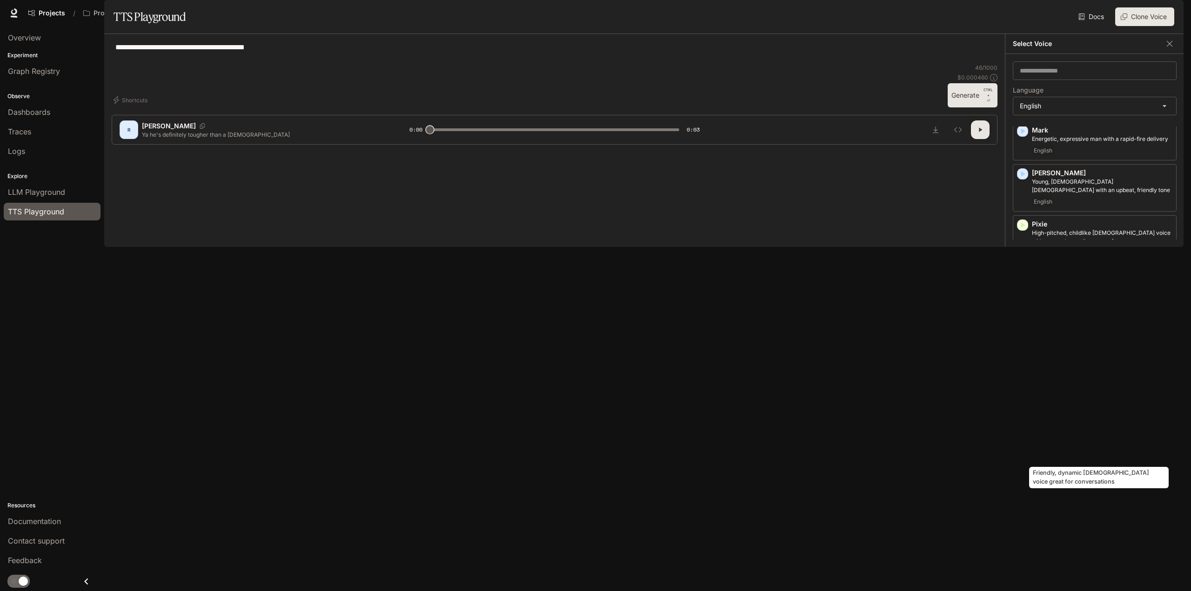
click at [1092, 450] on p "Friendly, dynamic [DEMOGRAPHIC_DATA] voice great for conversations" at bounding box center [1102, 441] width 140 height 17
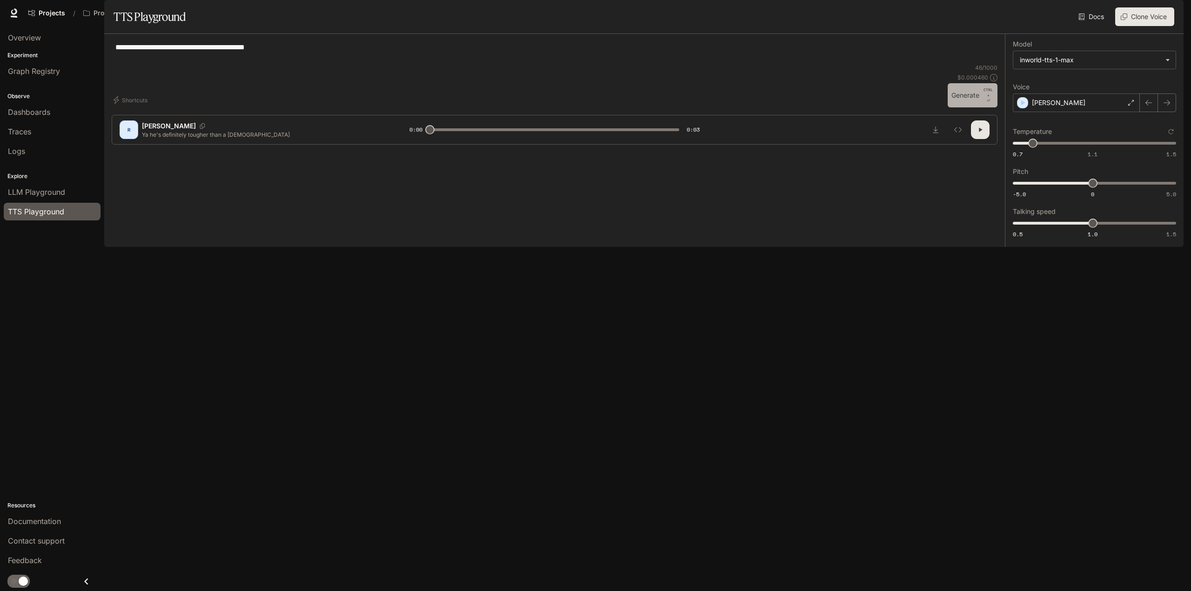
click at [965, 107] on button "Generate CTRL + ⏎" at bounding box center [972, 95] width 50 height 24
click at [1075, 112] on div "[PERSON_NAME]" at bounding box center [1075, 102] width 127 height 19
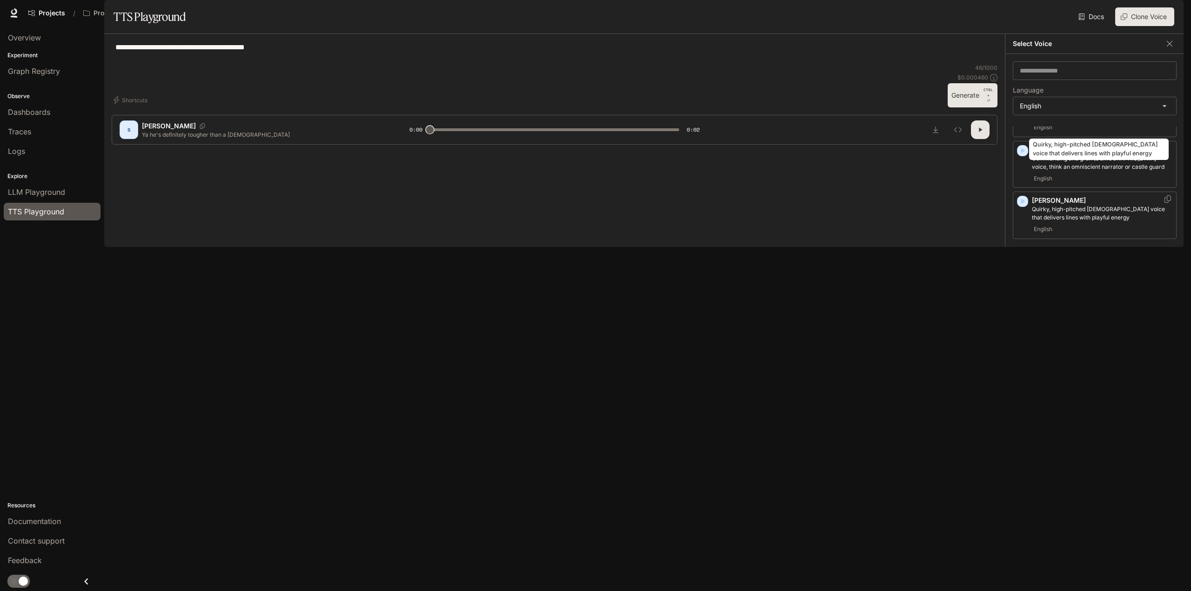
scroll to position [592, 0]
click at [1062, 451] on p "[PERSON_NAME]" at bounding box center [1102, 445] width 140 height 9
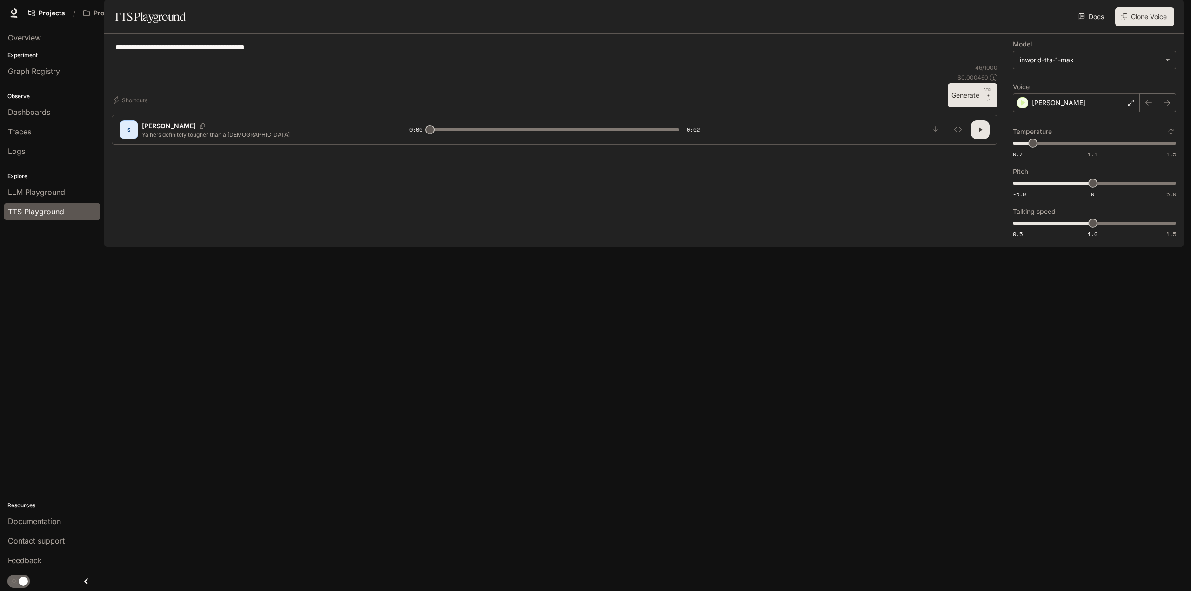
click at [948, 107] on button "Generate CTRL + ⏎" at bounding box center [972, 95] width 50 height 24
type input "*"
